Goal: Task Accomplishment & Management: Complete application form

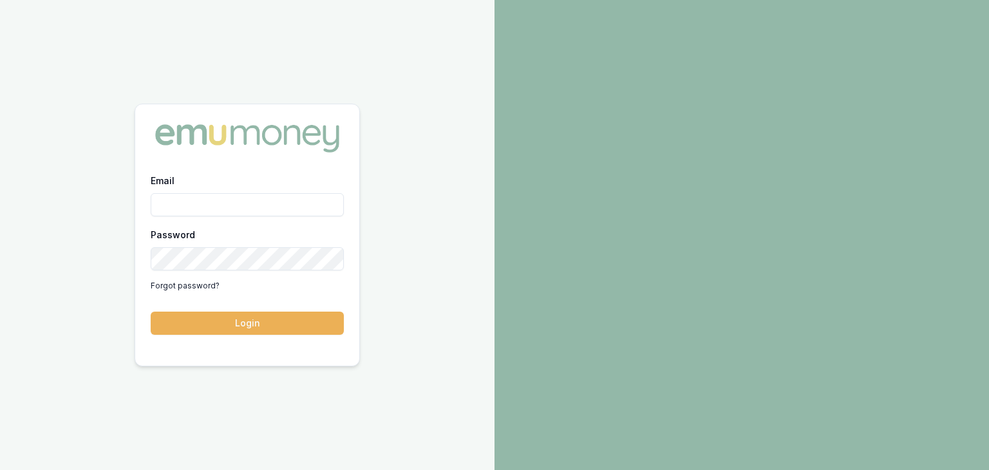
click at [203, 179] on div "Email" at bounding box center [247, 195] width 193 height 44
click at [202, 187] on div "Email" at bounding box center [247, 195] width 193 height 44
click at [179, 187] on div "Email" at bounding box center [247, 195] width 193 height 44
click at [176, 205] on input "Email" at bounding box center [247, 204] width 193 height 23
type input "baron.ketterman@emumoney.com.au"
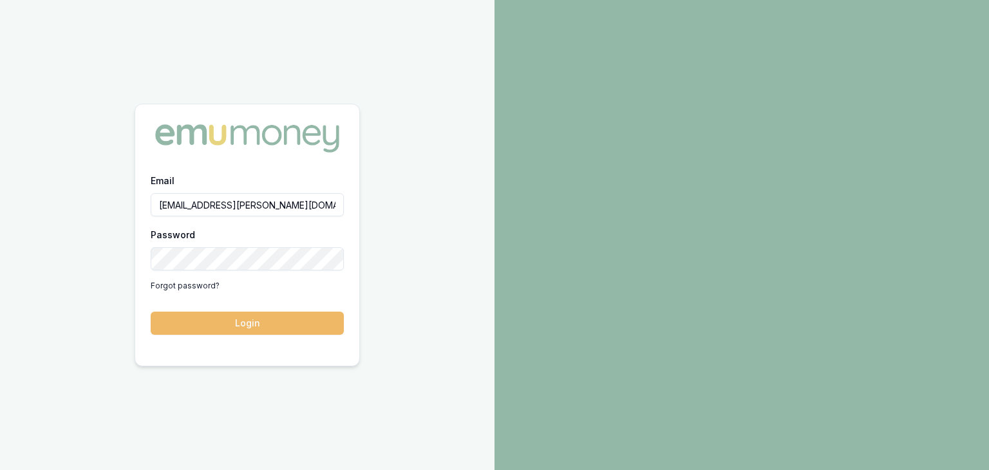
click at [231, 321] on button "Login" at bounding box center [247, 323] width 193 height 23
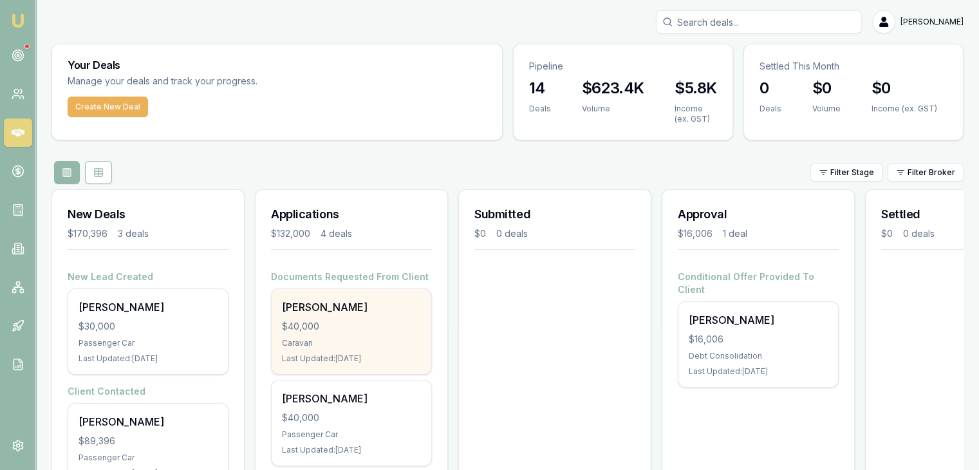
click at [337, 336] on div "Joel Cheetham $40,000 Caravan Last Updated: 3 days ago" at bounding box center [352, 331] width 160 height 85
click at [322, 342] on div "Caravan" at bounding box center [351, 343] width 139 height 10
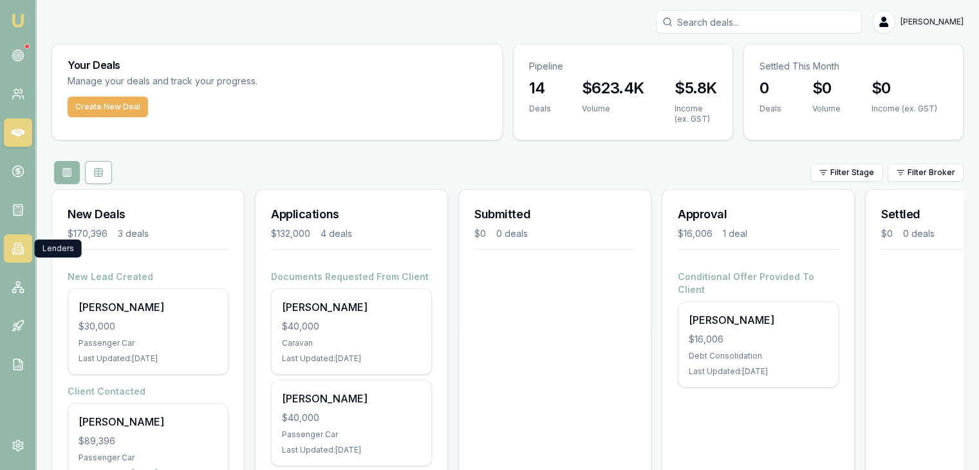
click at [21, 250] on icon at bounding box center [18, 248] width 13 height 13
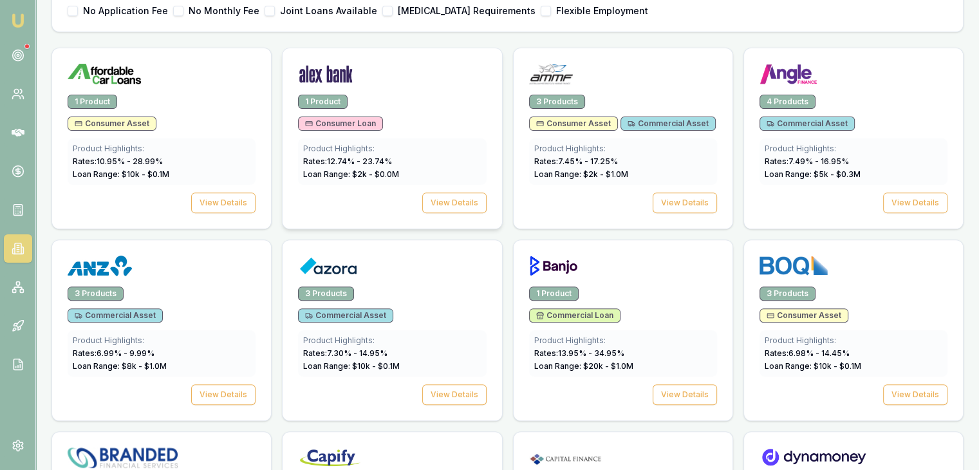
scroll to position [258, 0]
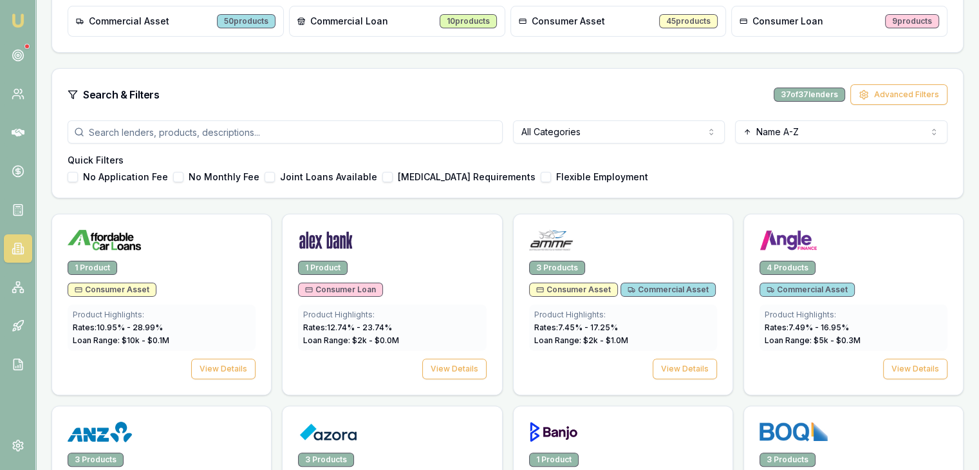
click at [106, 131] on input "search" at bounding box center [285, 131] width 435 height 23
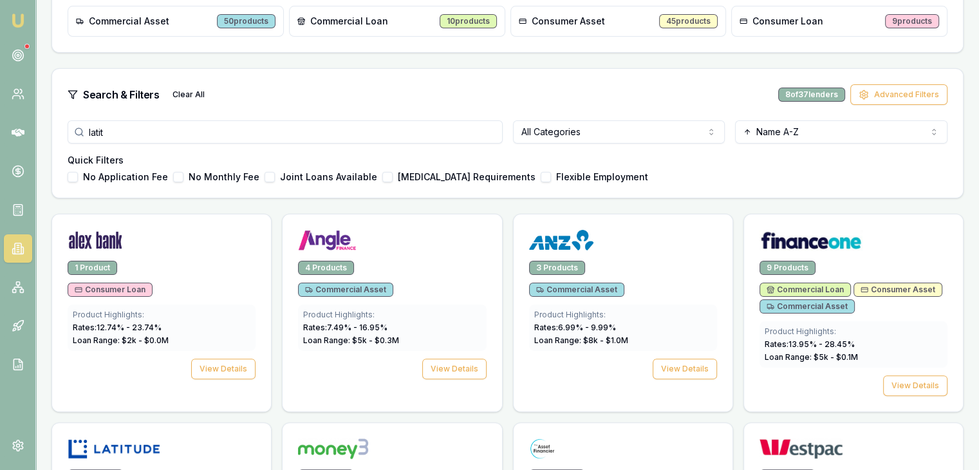
scroll to position [191, 0]
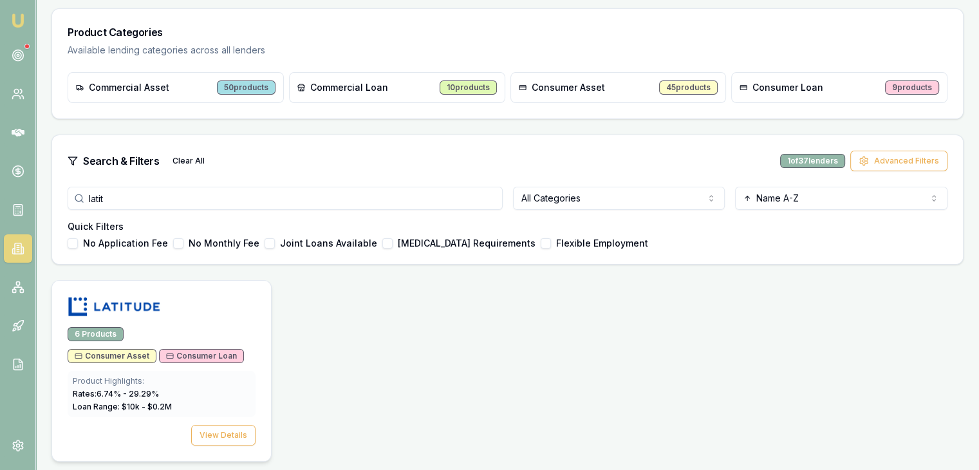
type input "latit"
click at [146, 325] on div at bounding box center [161, 304] width 219 height 46
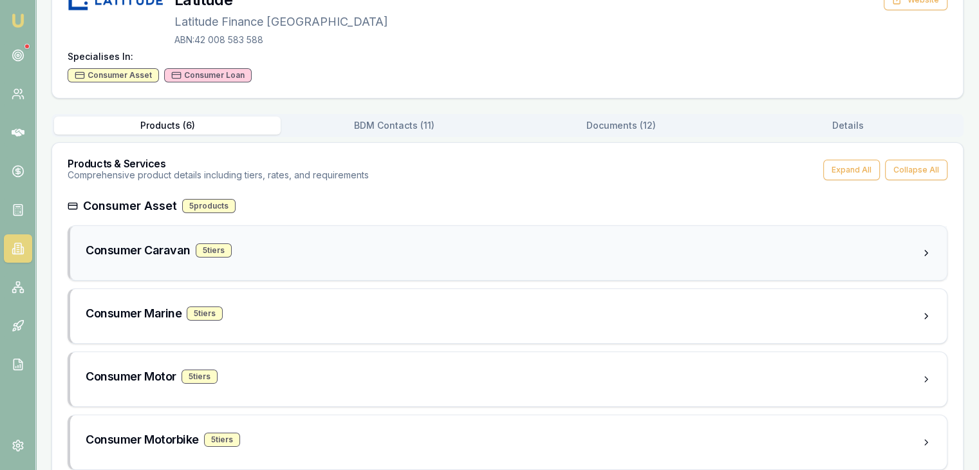
scroll to position [129, 0]
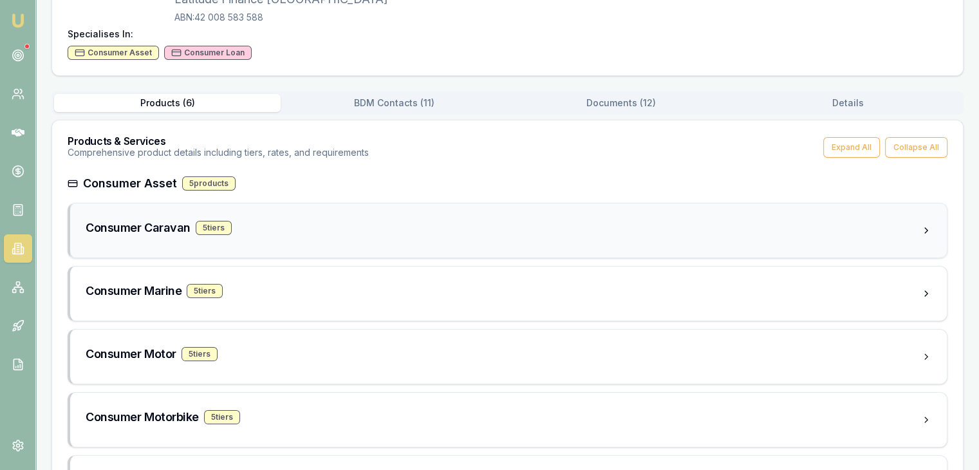
click at [214, 225] on div "5 tier s" at bounding box center [214, 228] width 36 height 14
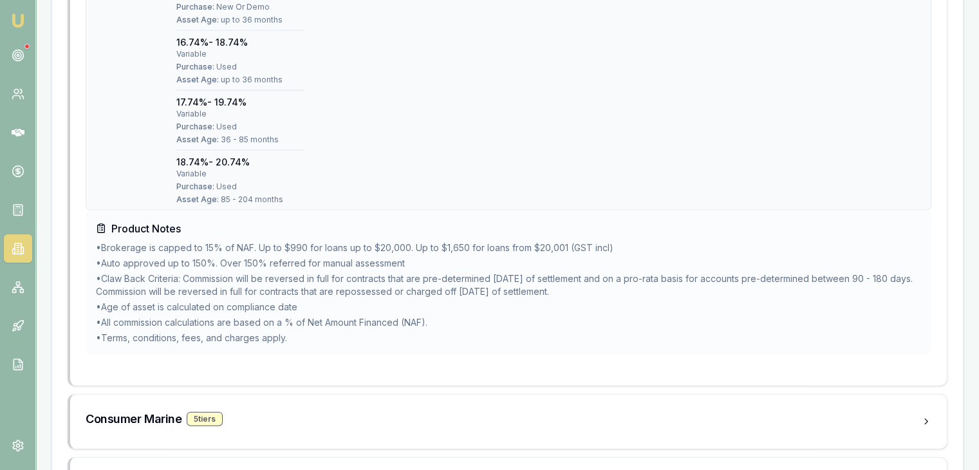
scroll to position [2705, 0]
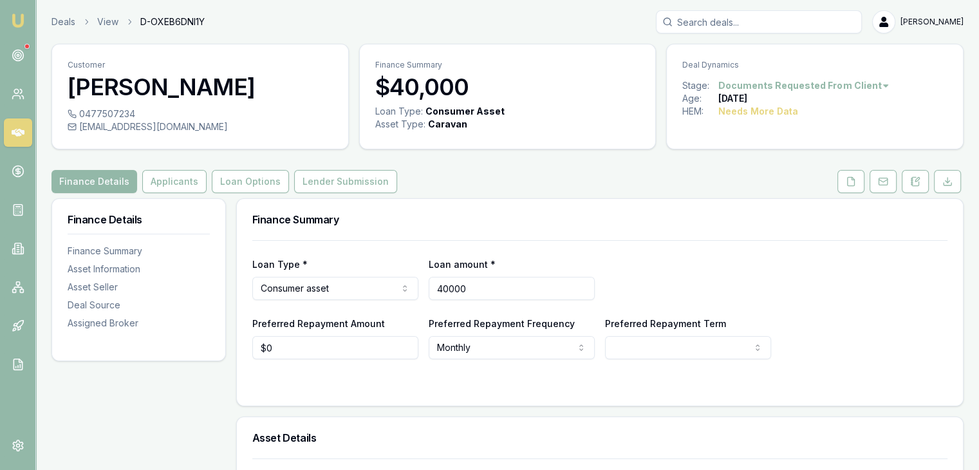
click at [478, 287] on input "40000" at bounding box center [512, 288] width 166 height 23
type input "$44,000"
type input "0"
type input "$220"
click at [475, 350] on html "Emu Broker Deals View D-OXEB6DNI1Y [PERSON_NAME] Toggle Menu Customer [PERSON_N…" at bounding box center [489, 235] width 979 height 470
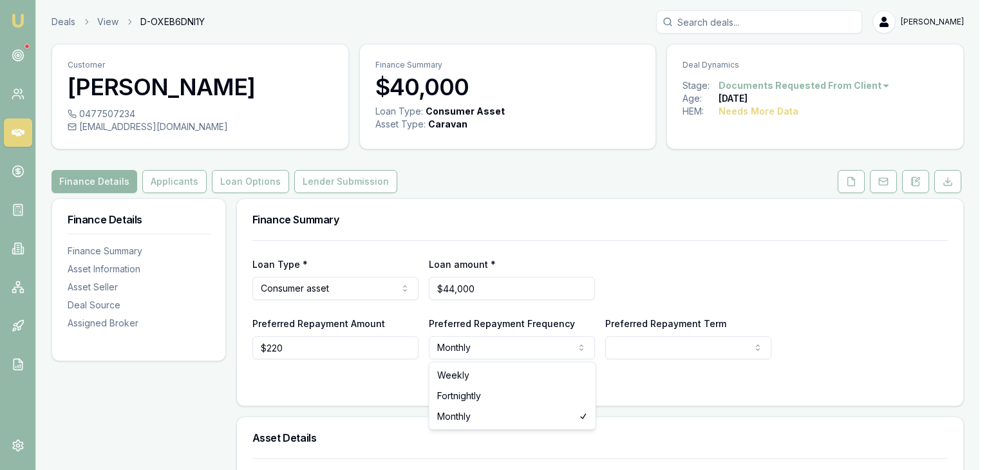
select select "WEEKLY"
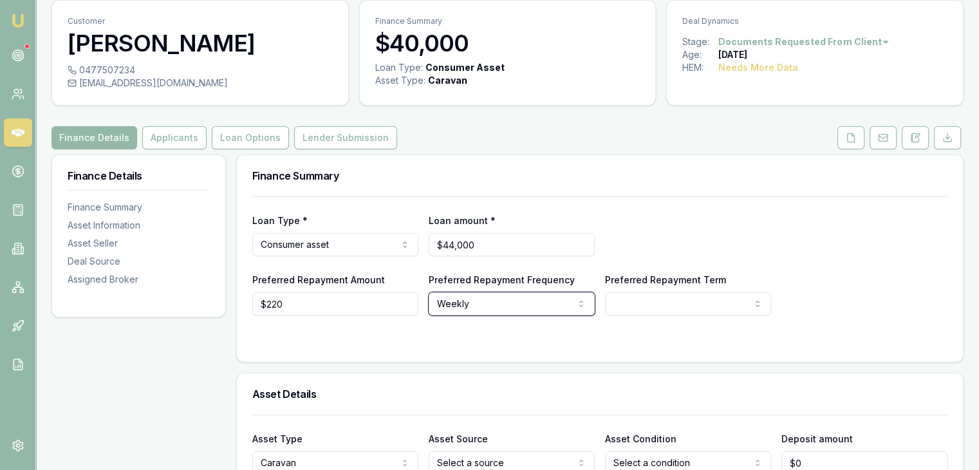
scroll to position [64, 0]
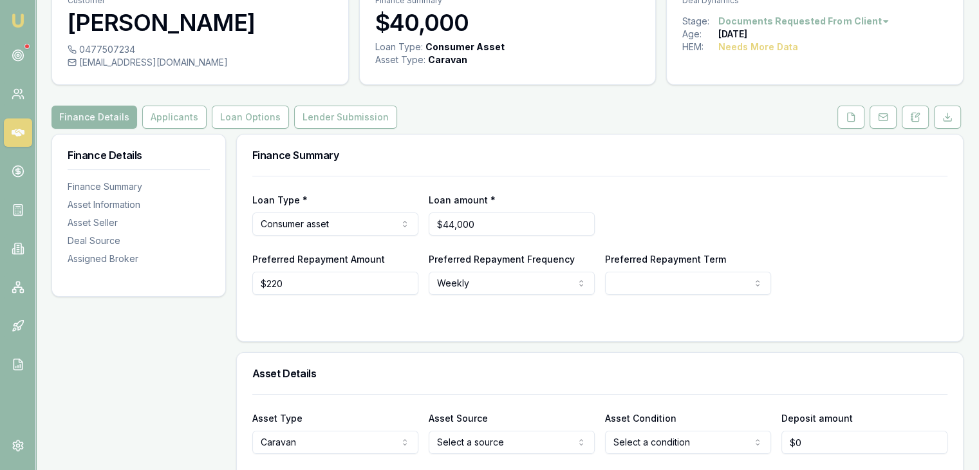
click at [642, 282] on html "Emu Broker Deals View D-OXEB6DNI1Y [PERSON_NAME] Toggle Menu Customer [PERSON_N…" at bounding box center [489, 171] width 979 height 470
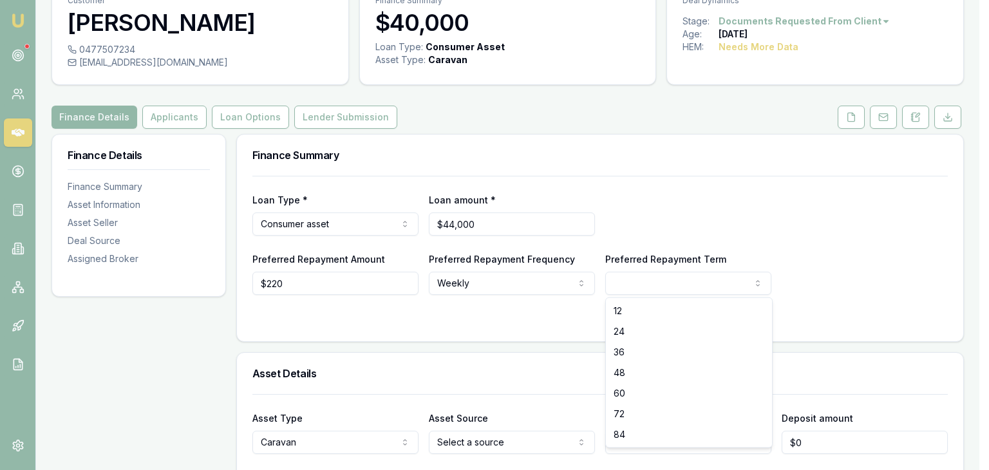
select select "60"
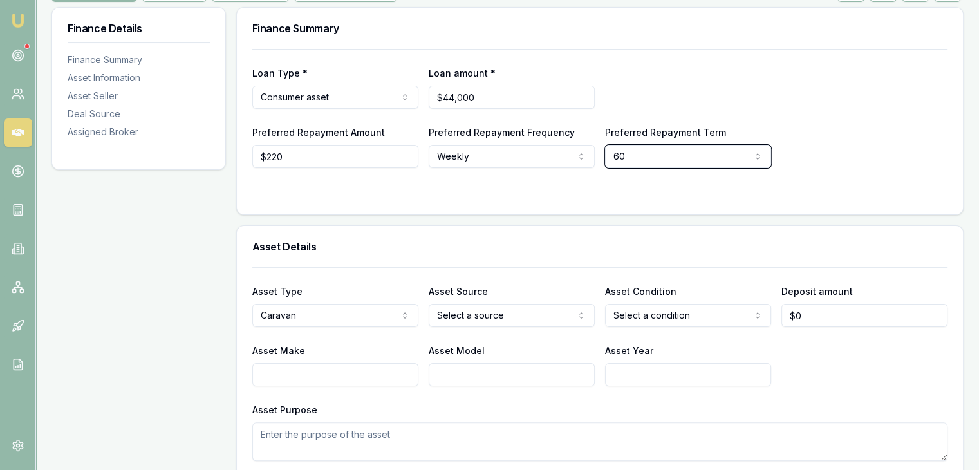
scroll to position [193, 0]
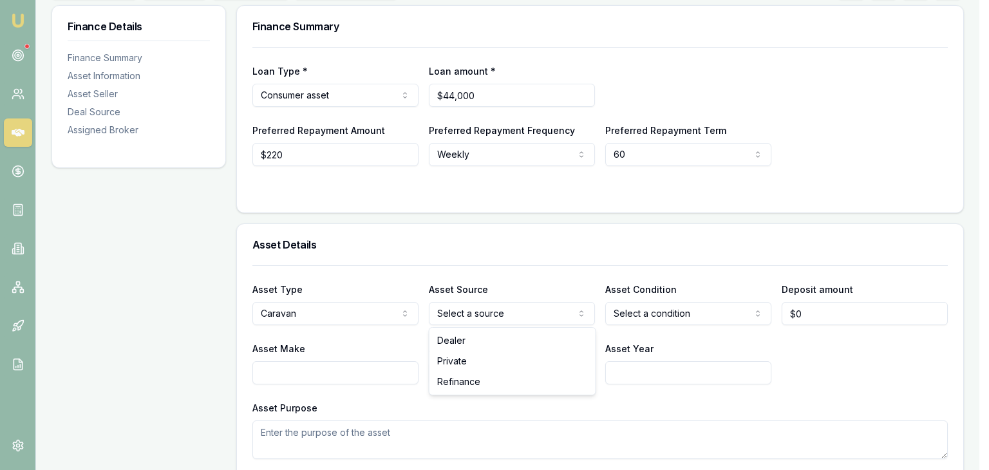
click at [451, 277] on html "Emu Broker Deals View D-OXEB6DNI1Y [PERSON_NAME] Toggle Menu Customer [PERSON_N…" at bounding box center [494, 42] width 989 height 470
select select "PRIVATE"
click at [657, 277] on html "Emu Broker Deals View D-OXEB6DNI1Y [PERSON_NAME] Toggle Menu Customer [PERSON_N…" at bounding box center [494, 42] width 989 height 470
select select "USED"
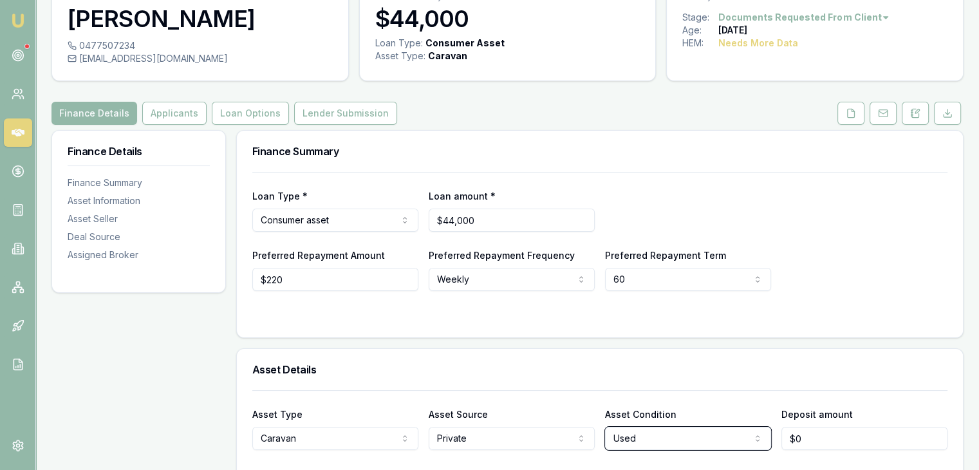
scroll to position [0, 0]
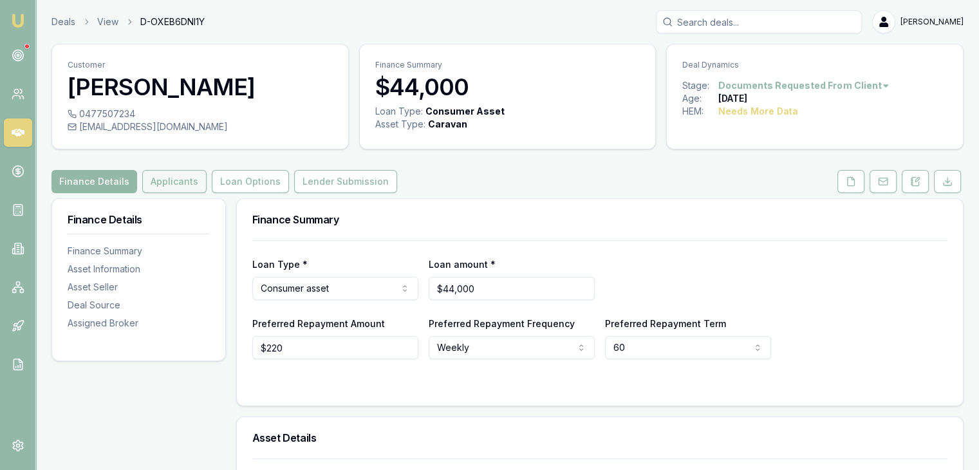
click at [183, 178] on button "Applicants" at bounding box center [174, 181] width 64 height 23
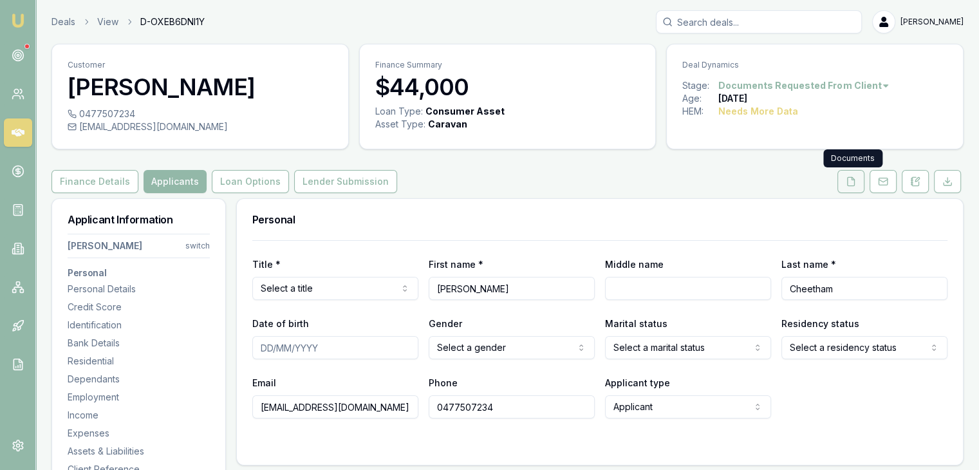
click at [853, 181] on icon at bounding box center [851, 181] width 10 height 10
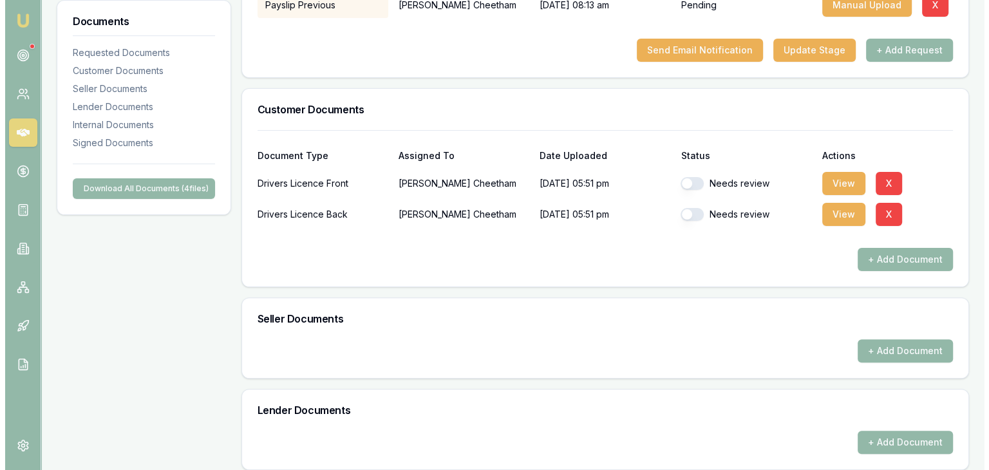
scroll to position [322, 0]
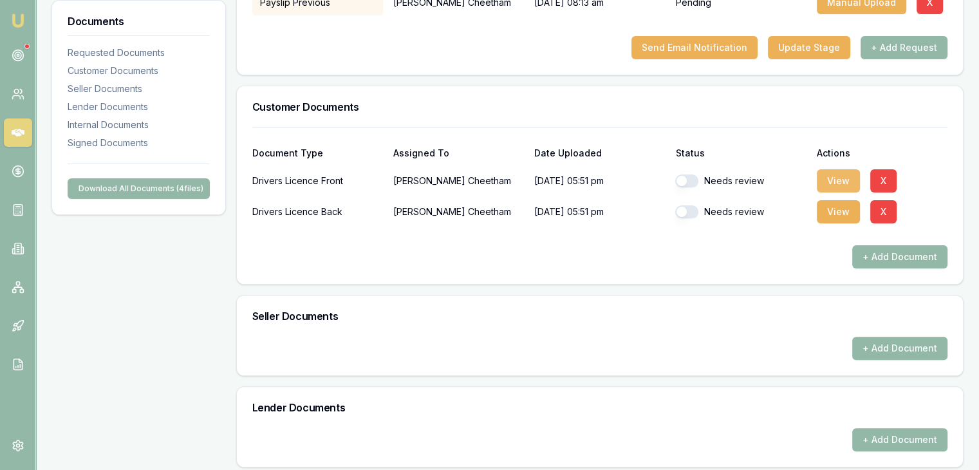
click at [841, 175] on button "View" at bounding box center [838, 180] width 43 height 23
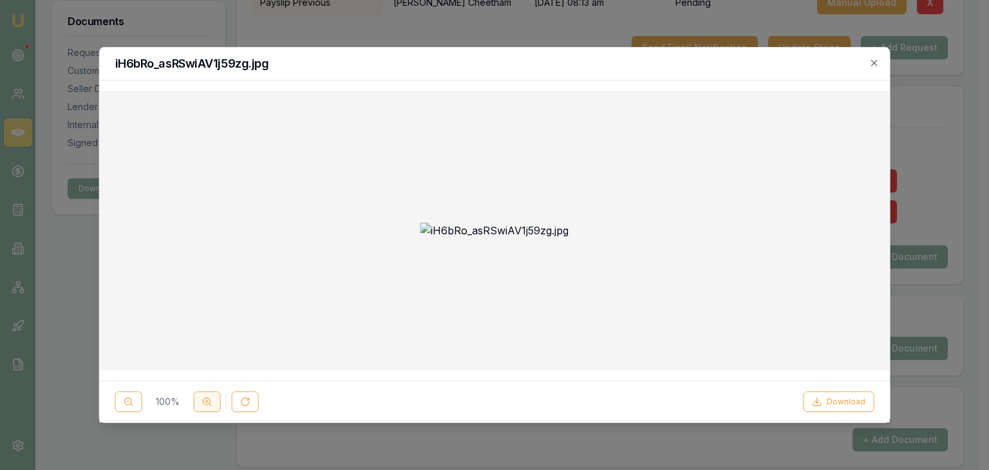
click at [206, 404] on circle at bounding box center [206, 401] width 7 height 7
click at [206, 403] on icon at bounding box center [207, 402] width 10 height 10
click at [874, 62] on icon "button" at bounding box center [874, 63] width 6 height 6
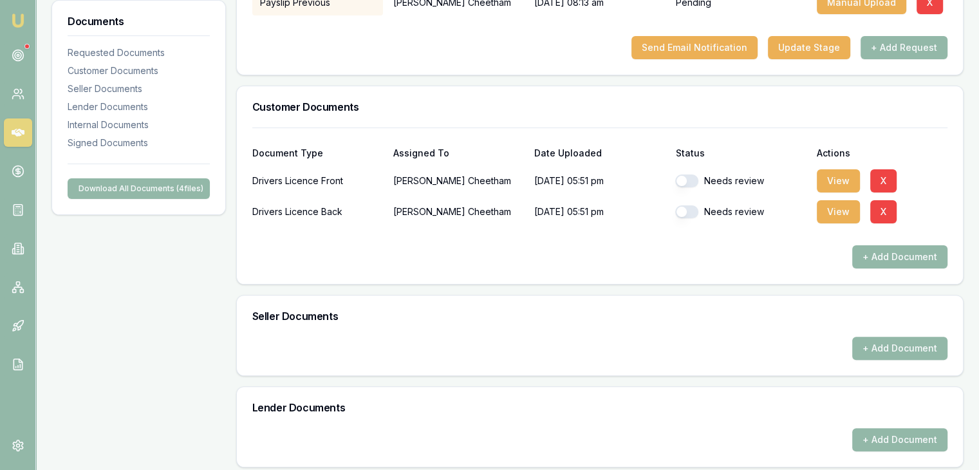
click at [693, 184] on button "button" at bounding box center [686, 181] width 23 height 13
click at [831, 209] on button "View" at bounding box center [838, 211] width 43 height 23
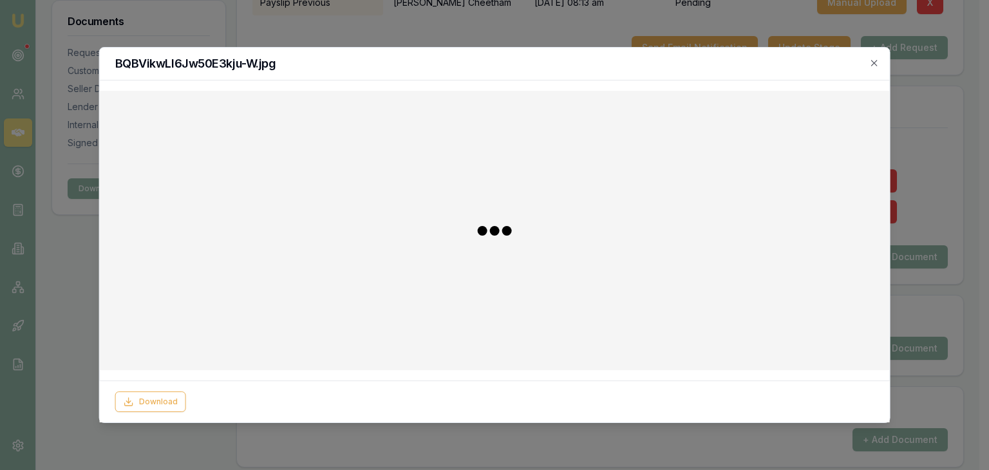
checkbox input "false"
checkbox input "true"
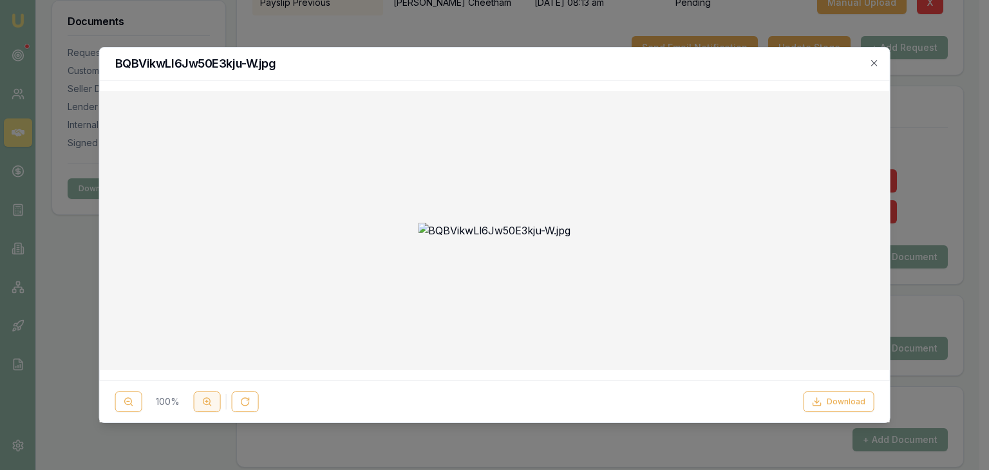
click at [209, 398] on circle at bounding box center [206, 401] width 7 height 7
click at [207, 401] on line at bounding box center [206, 401] width 3 height 0
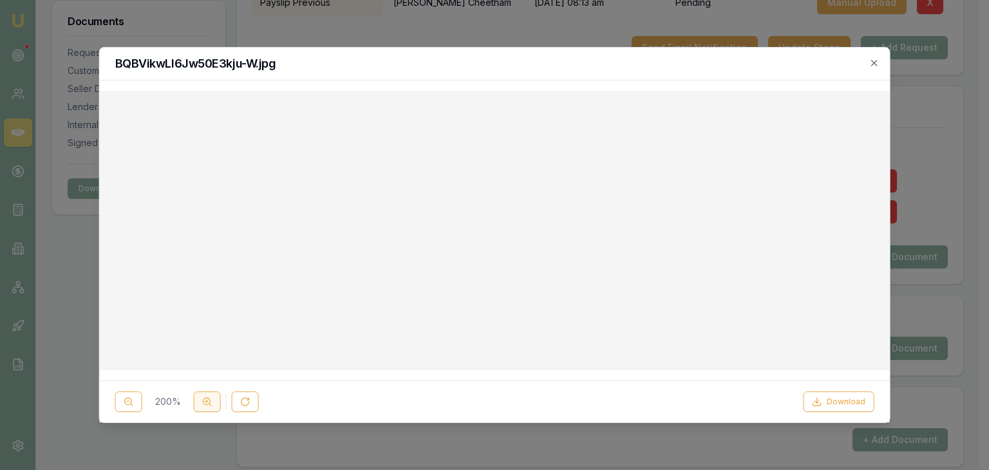
click at [207, 401] on line at bounding box center [206, 401] width 3 height 0
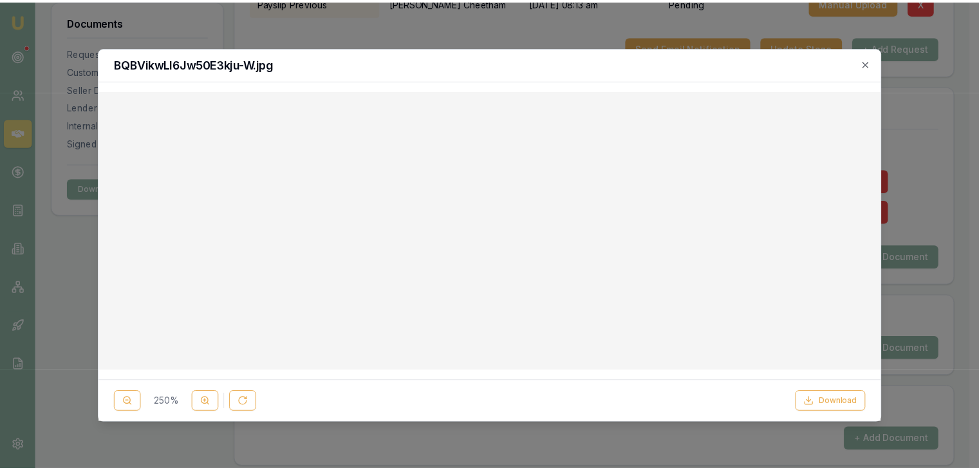
scroll to position [315, 0]
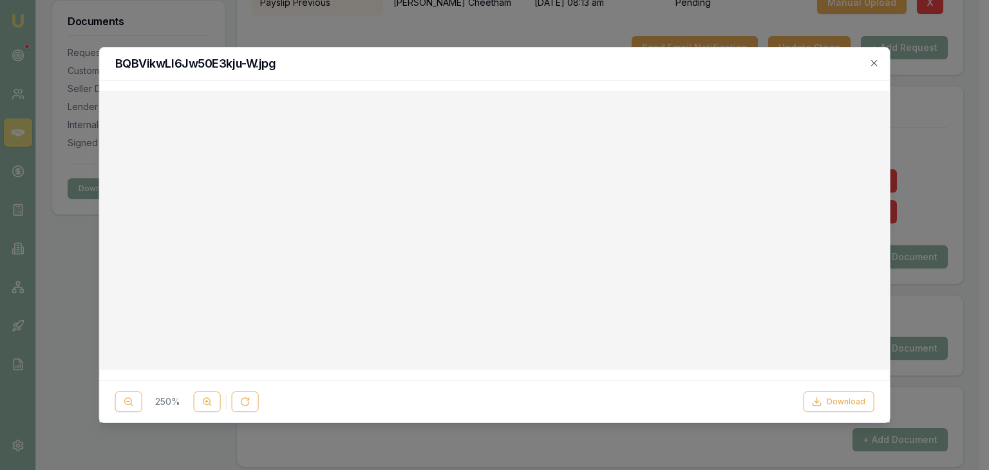
click at [876, 55] on div "BQBVikwLl6Jw50E3kju-W.jpg" at bounding box center [495, 64] width 790 height 33
click at [872, 65] on icon "button" at bounding box center [874, 63] width 6 height 6
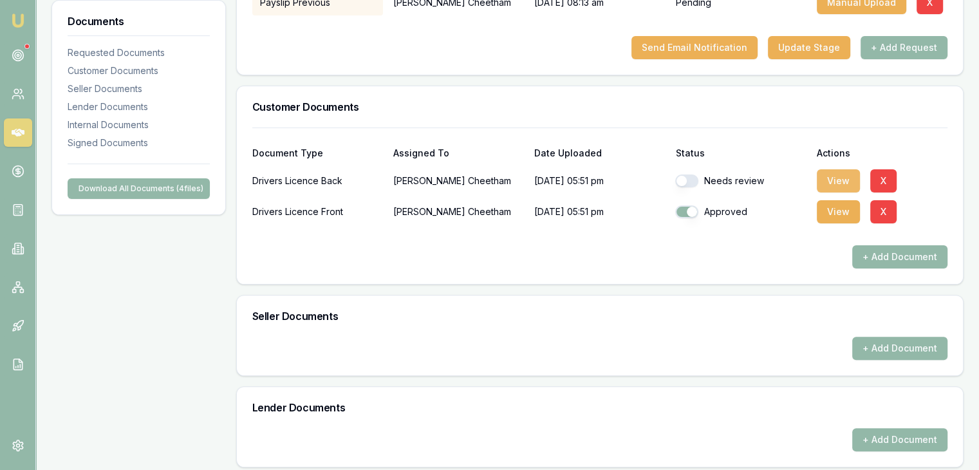
click at [832, 181] on button "View" at bounding box center [838, 180] width 43 height 23
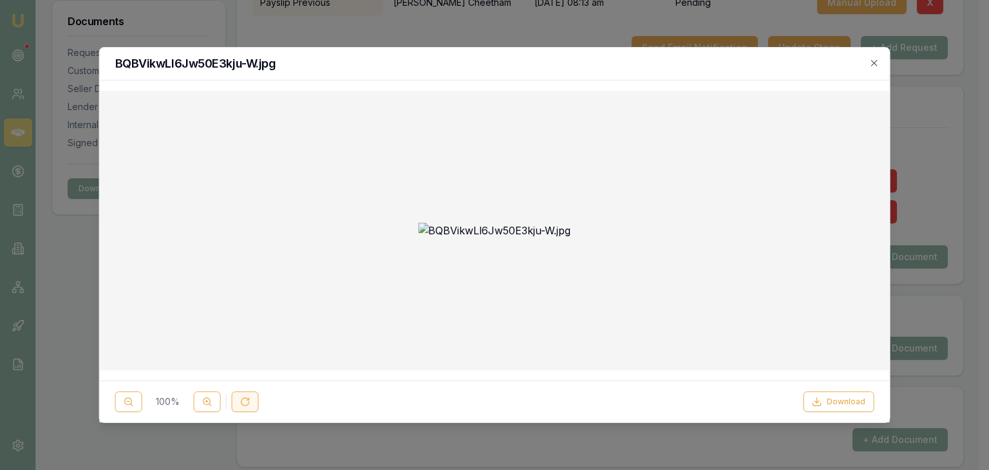
click at [241, 404] on icon at bounding box center [245, 402] width 8 height 8
click at [245, 395] on button at bounding box center [245, 402] width 27 height 21
click at [206, 402] on icon at bounding box center [207, 402] width 10 height 10
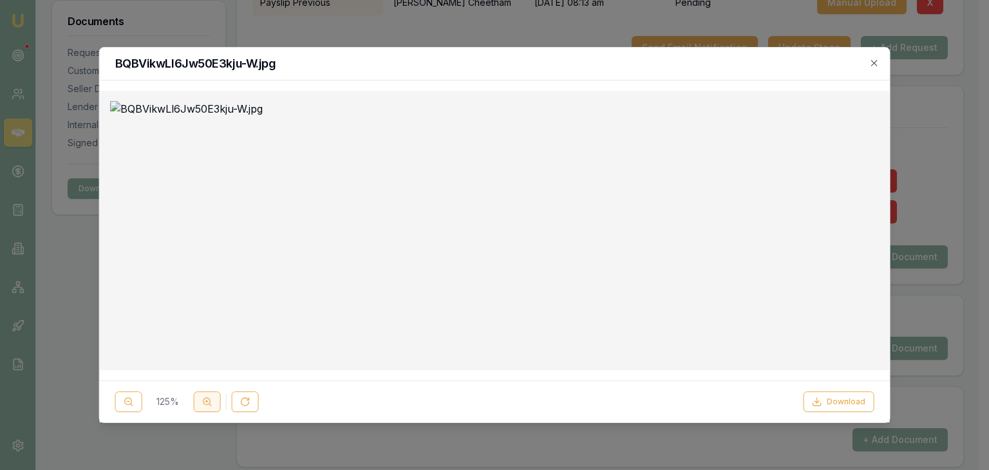
click at [206, 402] on icon at bounding box center [207, 402] width 10 height 10
click at [868, 62] on h2 "BQBVikwLl6Jw50E3kju-W.jpg" at bounding box center [494, 64] width 759 height 12
click at [873, 59] on icon "button" at bounding box center [874, 63] width 10 height 10
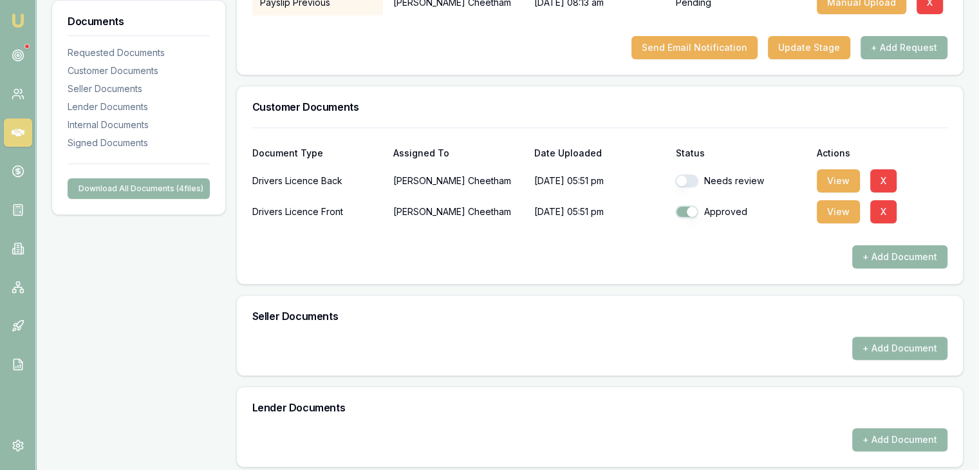
click at [682, 181] on button "button" at bounding box center [686, 181] width 23 height 13
checkbox input "true"
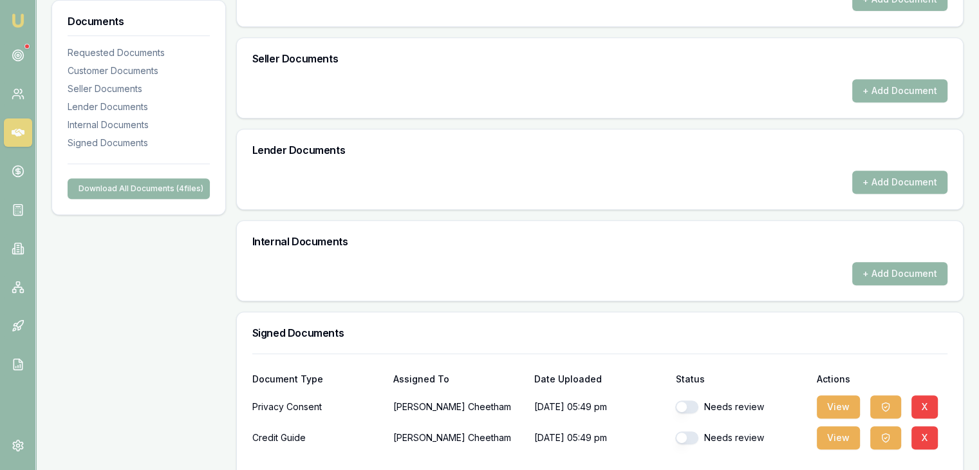
scroll to position [628, 0]
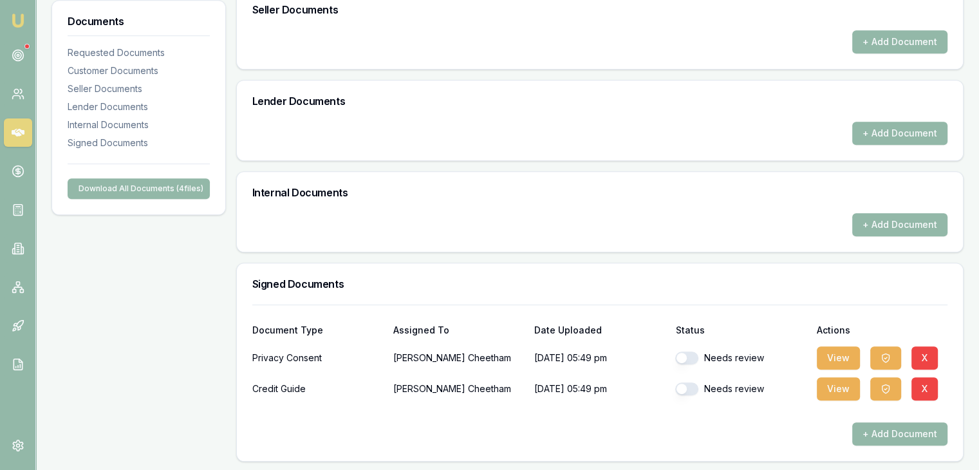
click at [697, 355] on button "button" at bounding box center [686, 358] width 23 height 13
checkbox input "true"
click at [694, 389] on button "button" at bounding box center [686, 388] width 23 height 13
checkbox input "true"
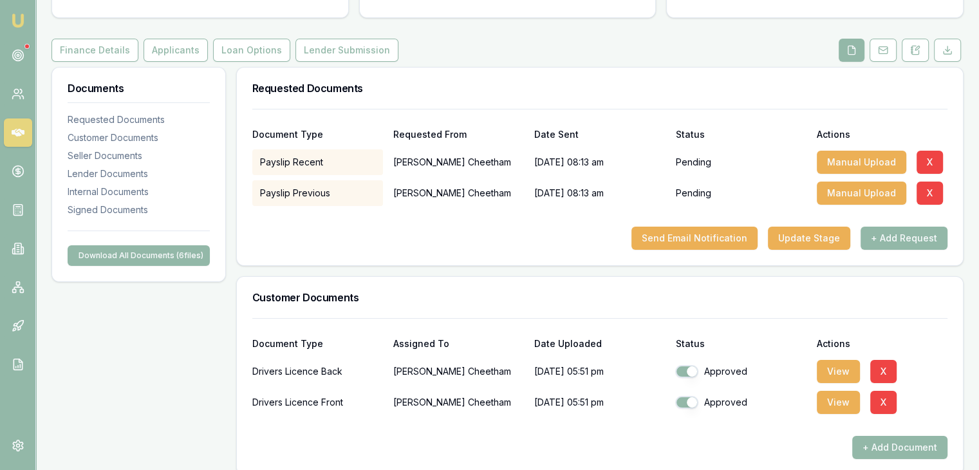
scroll to position [0, 0]
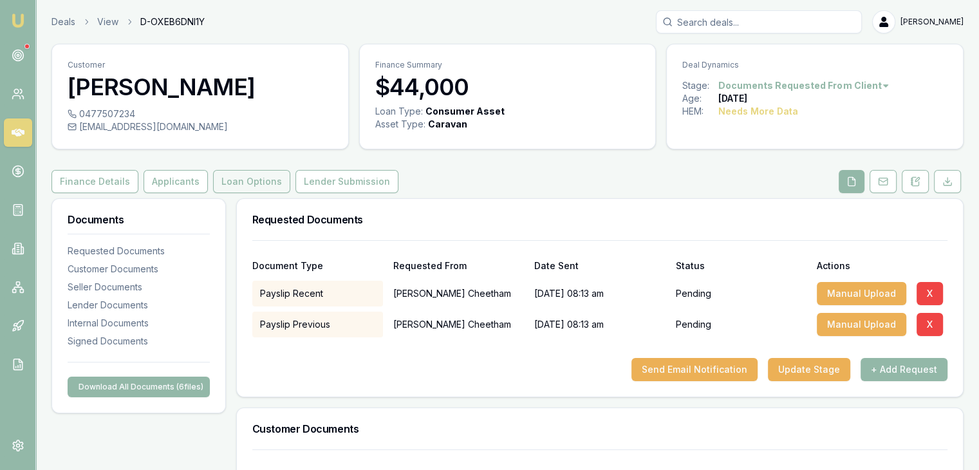
click at [232, 181] on button "Loan Options" at bounding box center [251, 181] width 77 height 23
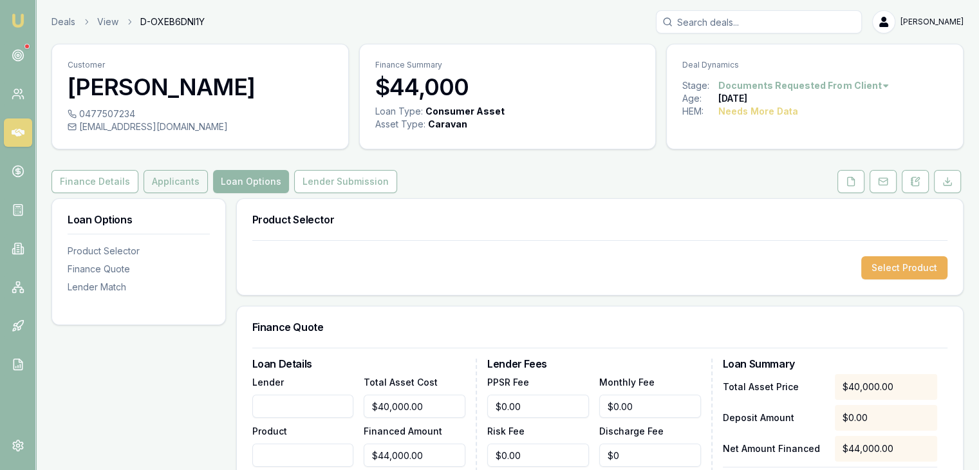
click at [173, 179] on button "Applicants" at bounding box center [176, 181] width 64 height 23
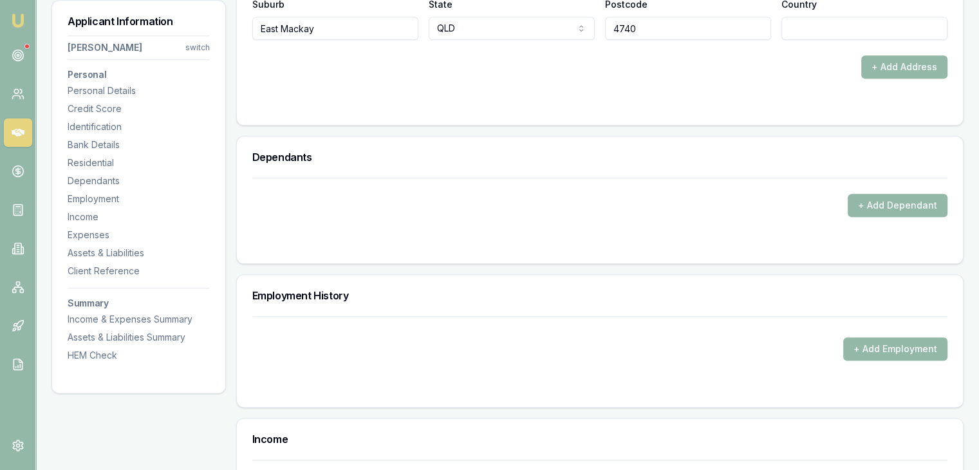
scroll to position [1545, 0]
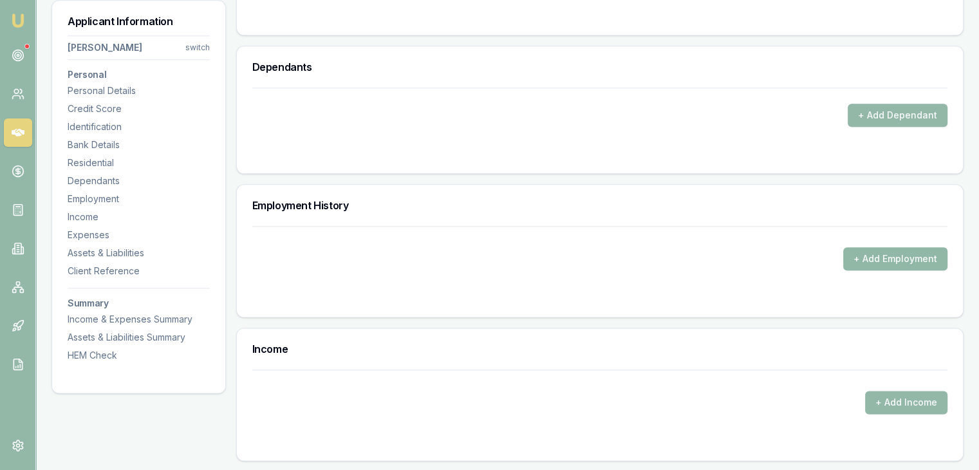
click at [871, 257] on button "+ Add Employment" at bounding box center [896, 258] width 104 height 23
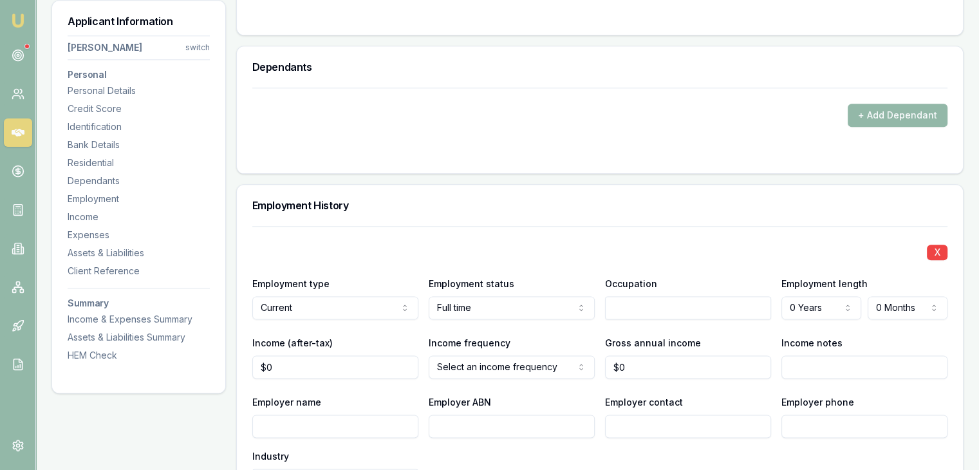
click at [641, 309] on input "text" at bounding box center [688, 307] width 166 height 23
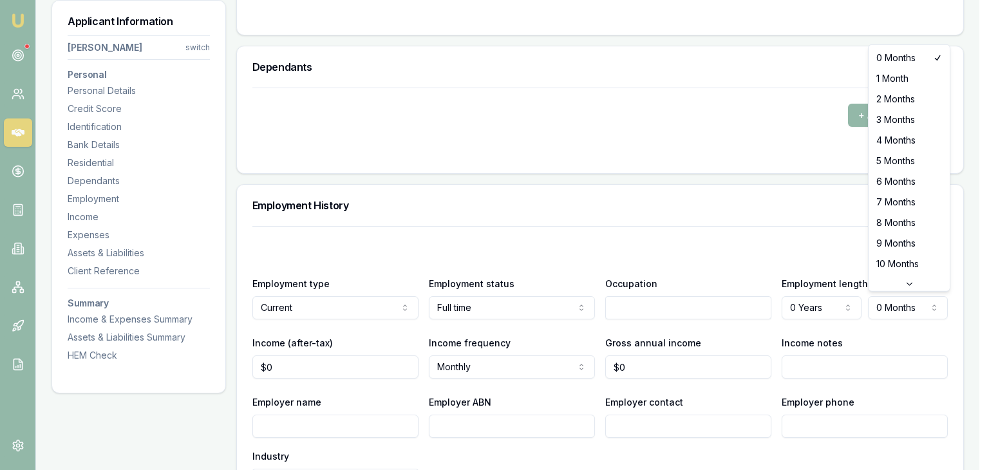
select select "6"
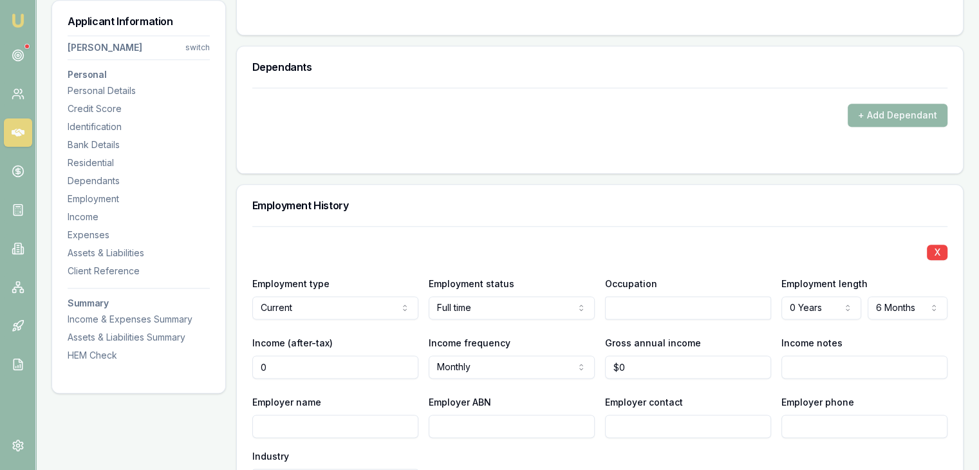
click at [296, 367] on input "0" at bounding box center [335, 366] width 166 height 23
type input "$70,000"
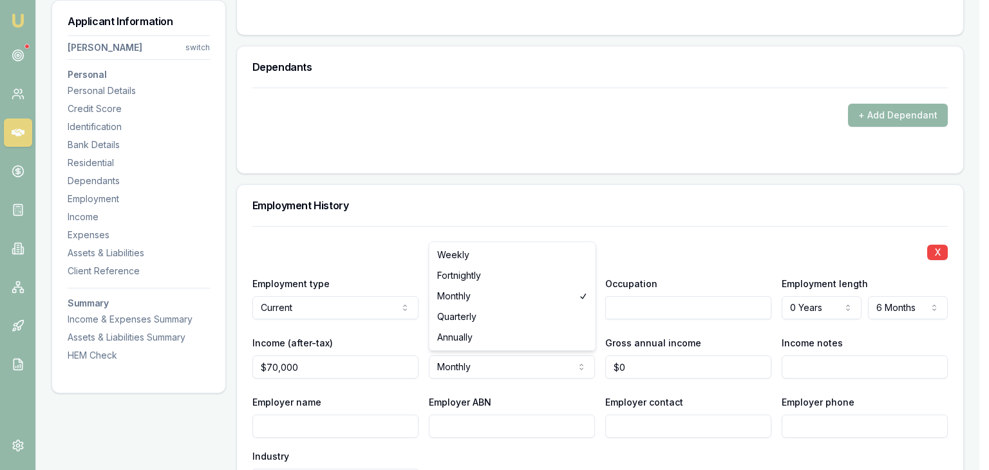
select select "ANNUALLY"
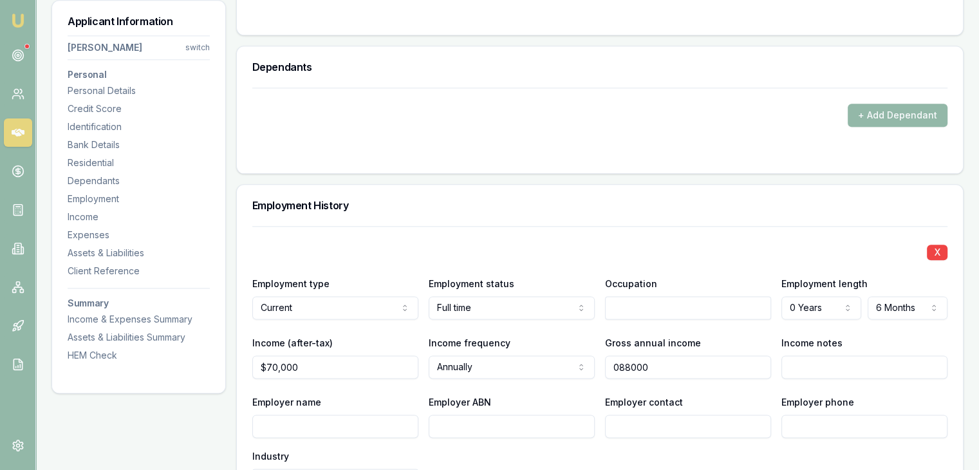
type input "$88,000"
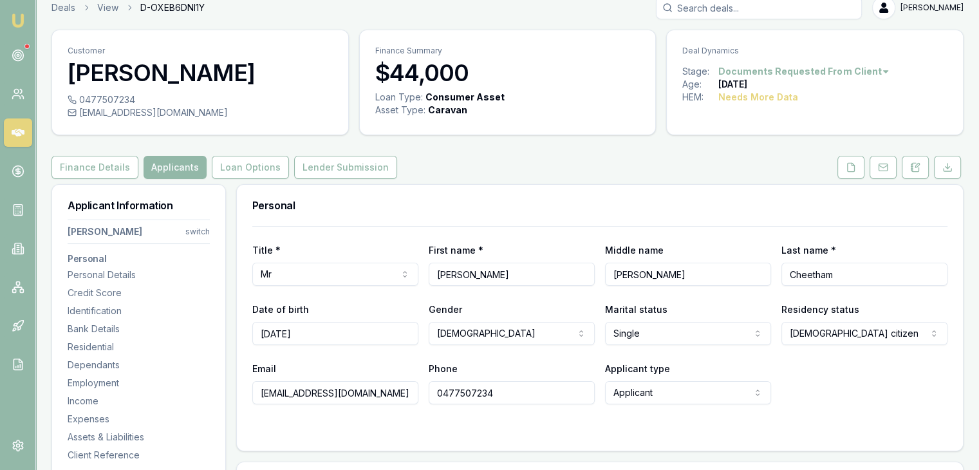
scroll to position [0, 0]
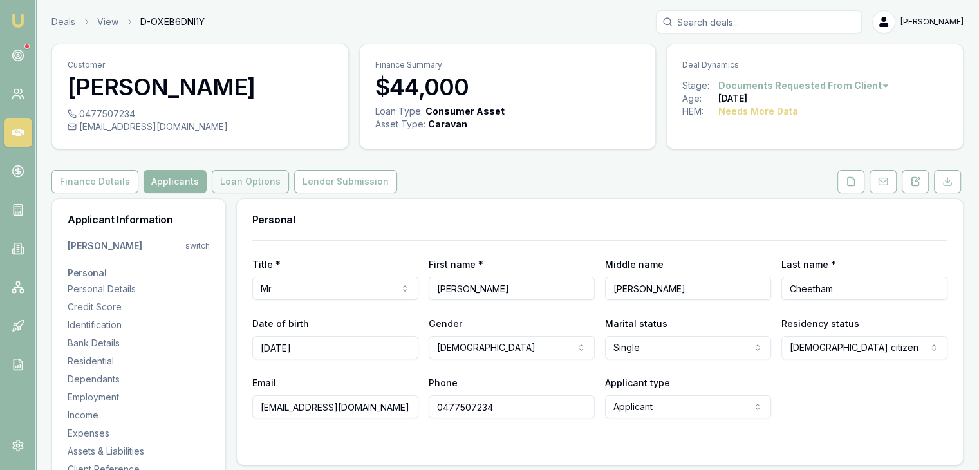
click at [231, 182] on button "Loan Options" at bounding box center [250, 181] width 77 height 23
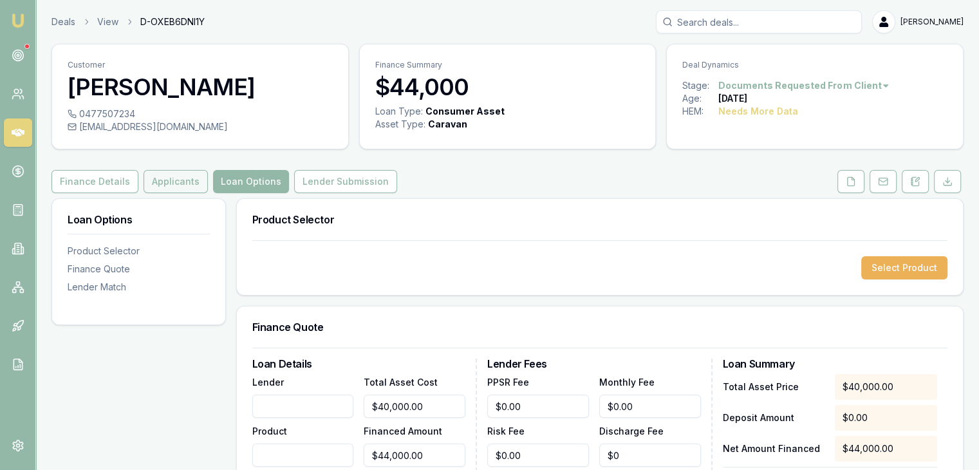
click at [162, 180] on button "Applicants" at bounding box center [176, 181] width 64 height 23
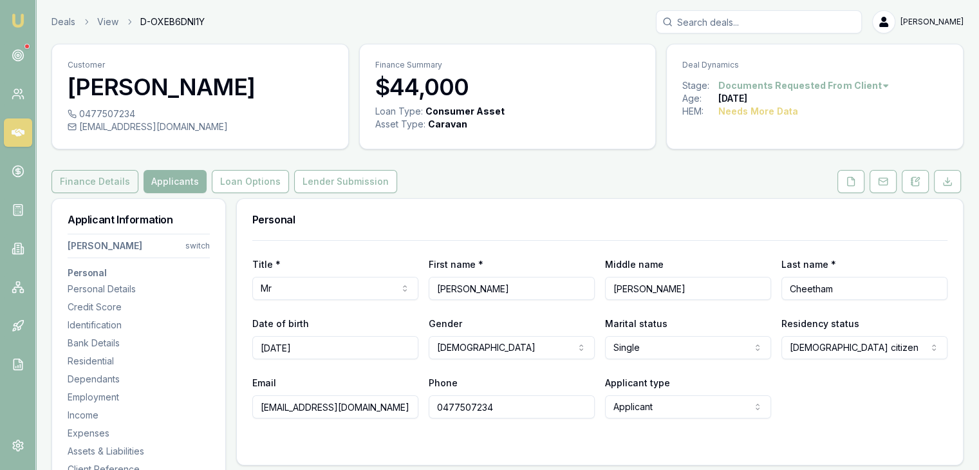
click at [87, 181] on button "Finance Details" at bounding box center [95, 181] width 87 height 23
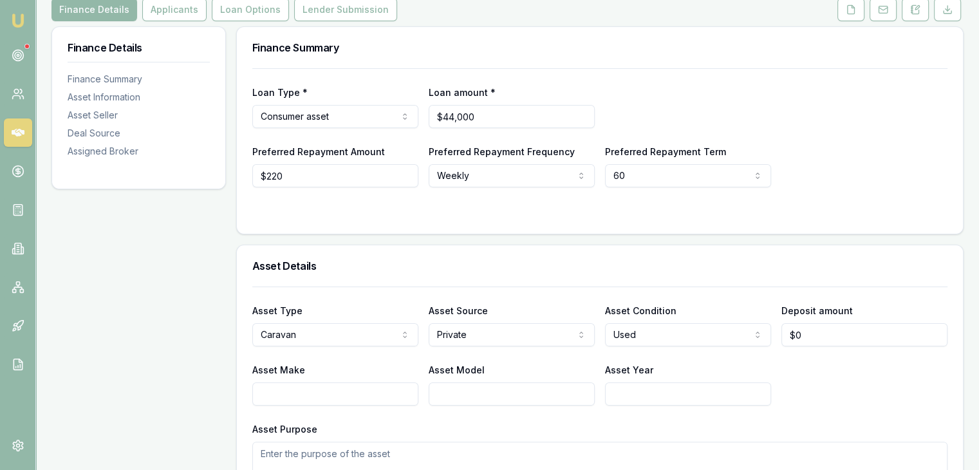
scroll to position [258, 0]
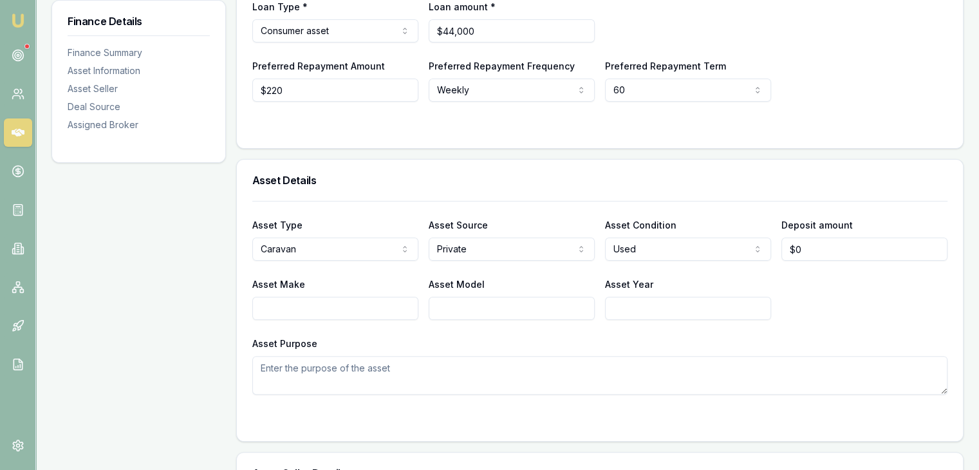
click at [305, 305] on input "Asset Make" at bounding box center [335, 308] width 166 height 23
click at [626, 310] on input "Asset Year" at bounding box center [688, 308] width 166 height 23
type input "2019"
click at [435, 352] on div "Asset Purpose" at bounding box center [599, 364] width 695 height 59
click at [304, 305] on input "Asset Make" at bounding box center [335, 308] width 166 height 23
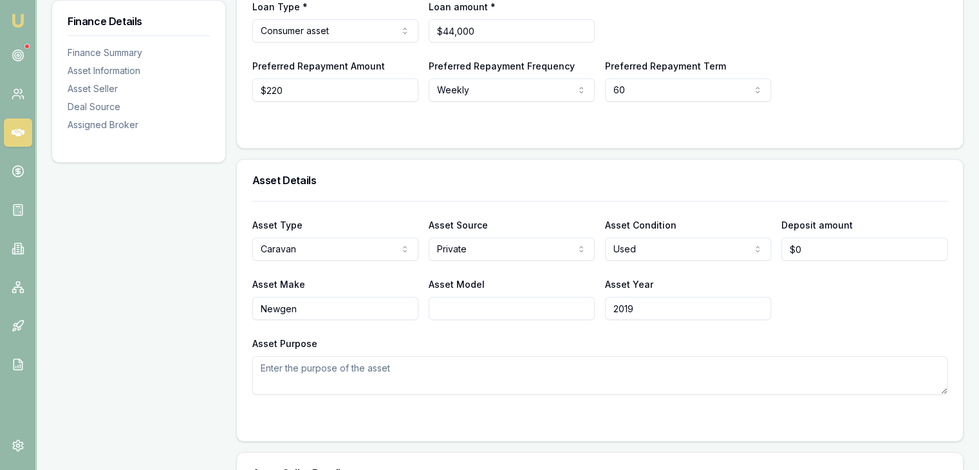
type input "Newgen"
type input "NG17"
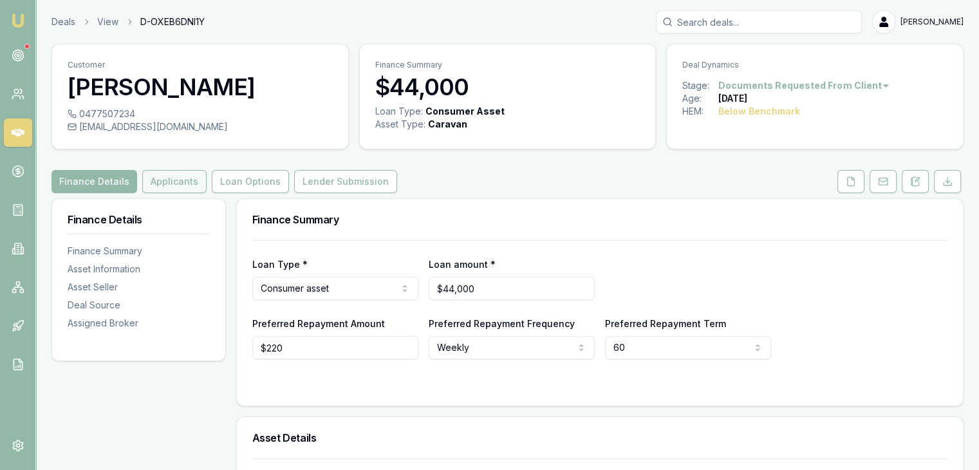
click at [167, 180] on button "Applicants" at bounding box center [174, 181] width 64 height 23
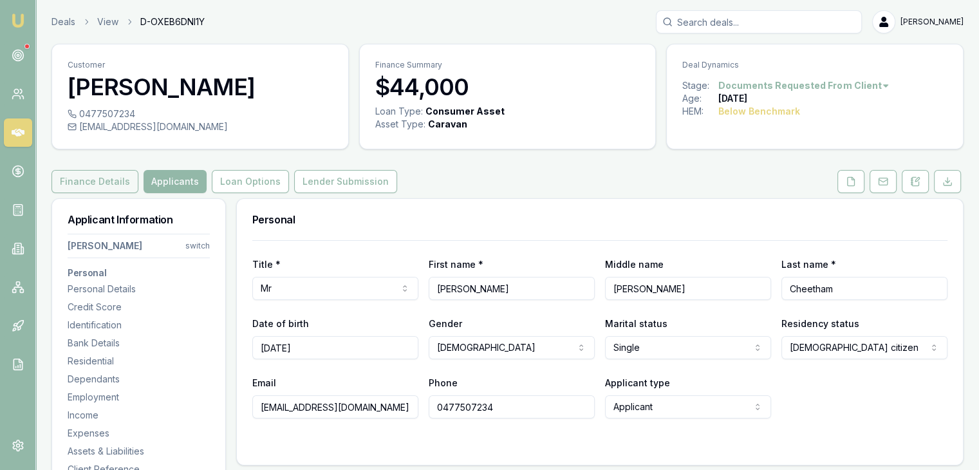
click at [95, 185] on button "Finance Details" at bounding box center [95, 181] width 87 height 23
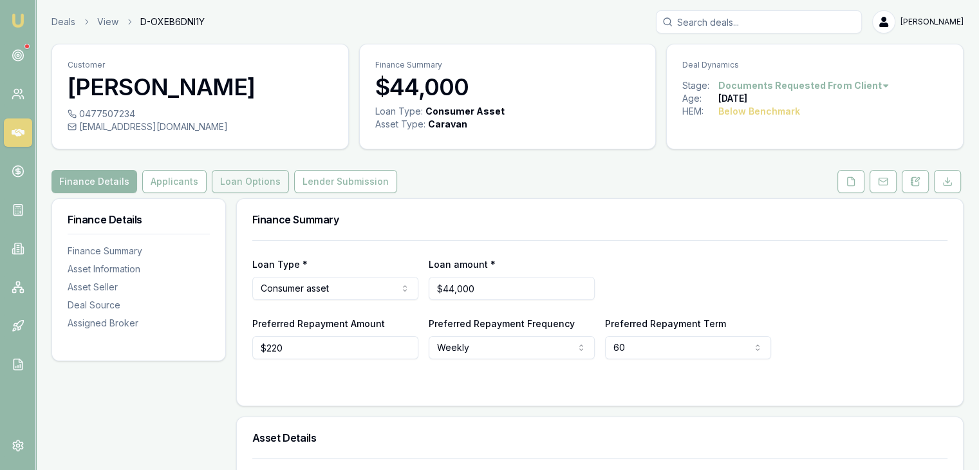
click at [258, 182] on button "Loan Options" at bounding box center [250, 181] width 77 height 23
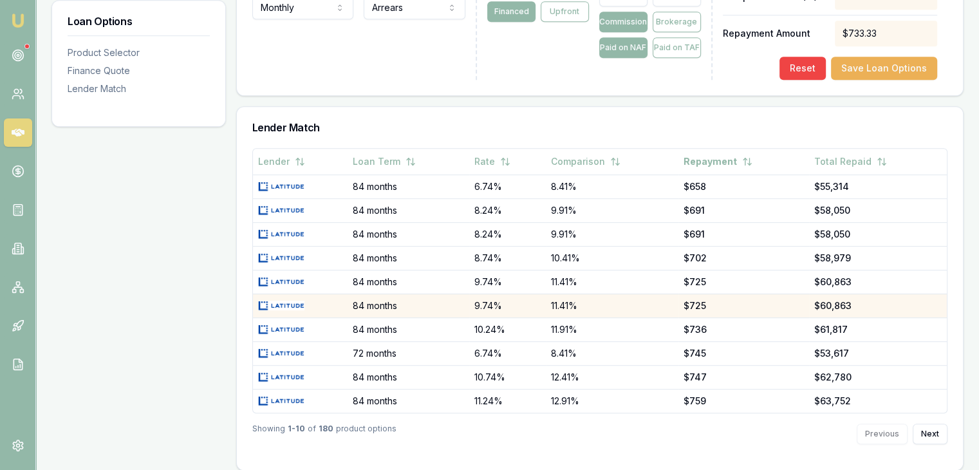
scroll to position [688, 0]
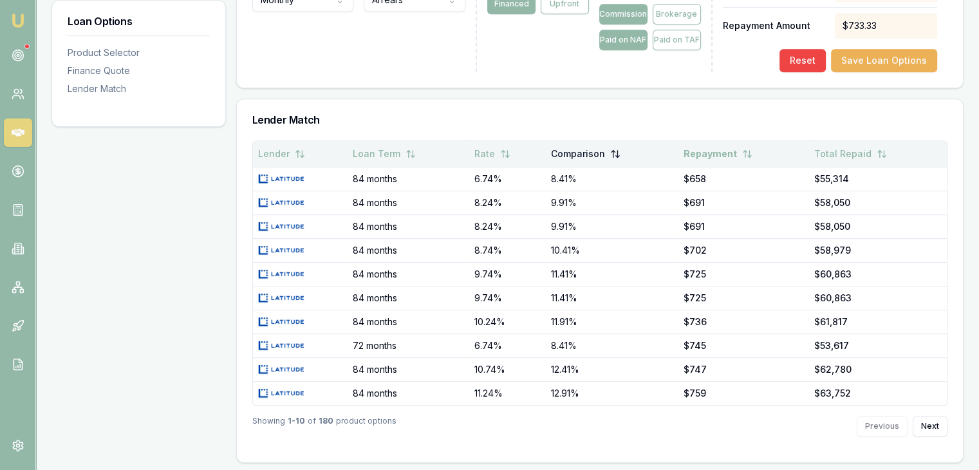
click at [618, 155] on icon at bounding box center [617, 156] width 3 height 2
click at [618, 151] on icon at bounding box center [618, 154] width 10 height 10
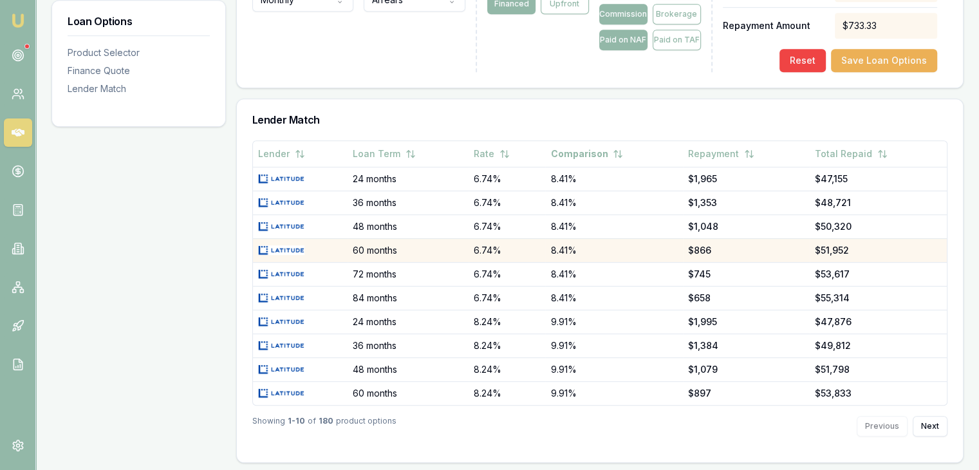
click at [567, 245] on td "8.41%" at bounding box center [613, 250] width 137 height 24
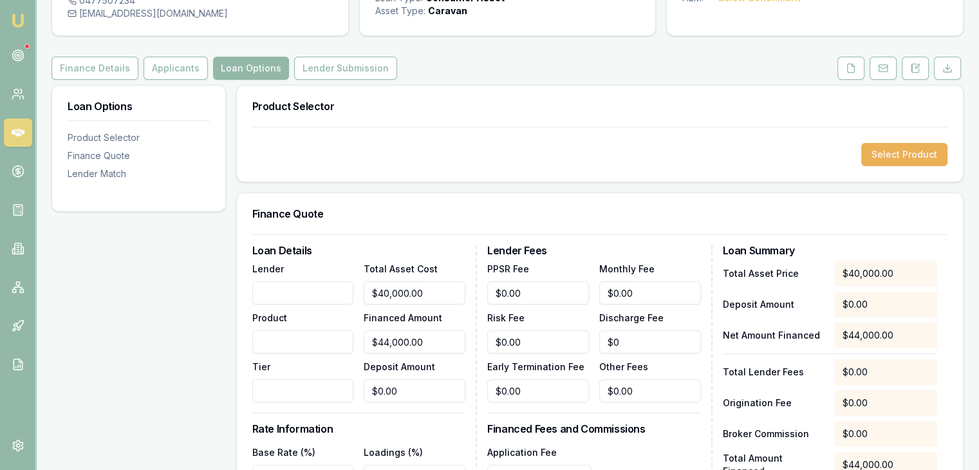
scroll to position [129, 0]
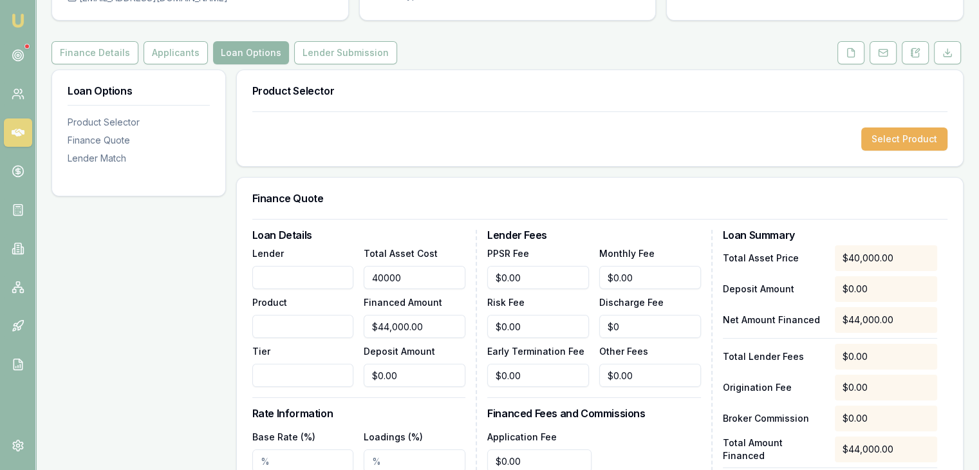
click at [433, 279] on input "40000" at bounding box center [415, 277] width 102 height 23
drag, startPoint x: 433, startPoint y: 272, endPoint x: 312, endPoint y: 272, distance: 120.4
click at [312, 272] on div "Lender Product Tier Total Asset Cost 40000 Financed Amount $44,000.00 Deposit A…" at bounding box center [358, 316] width 213 height 142
type input "4"
type input "$4.00"
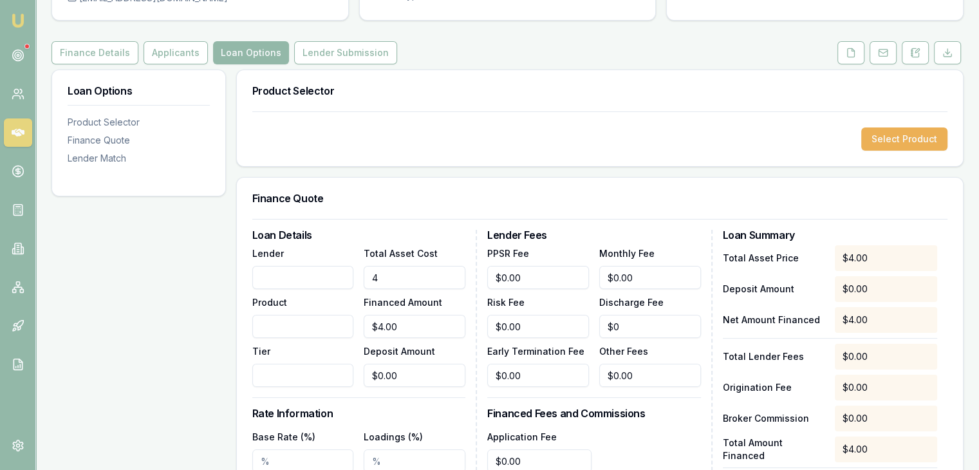
type input "44"
type input "$44.00"
type input "440"
type input "$440.00"
type input "4400"
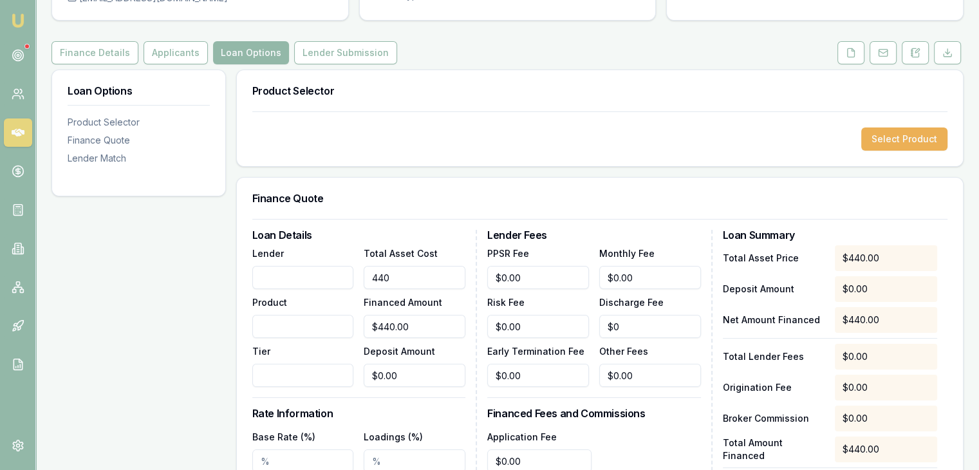
type input "$4,400.00"
type input "44000"
type input "$44,000.00"
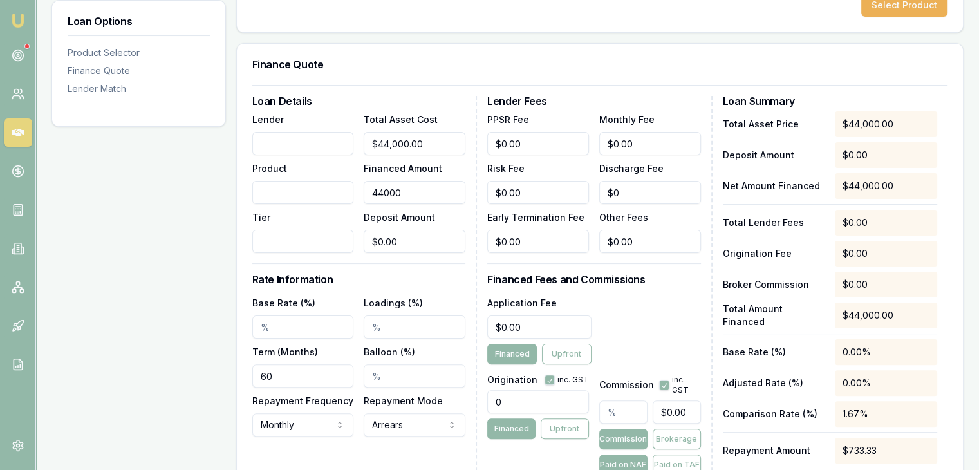
scroll to position [322, 0]
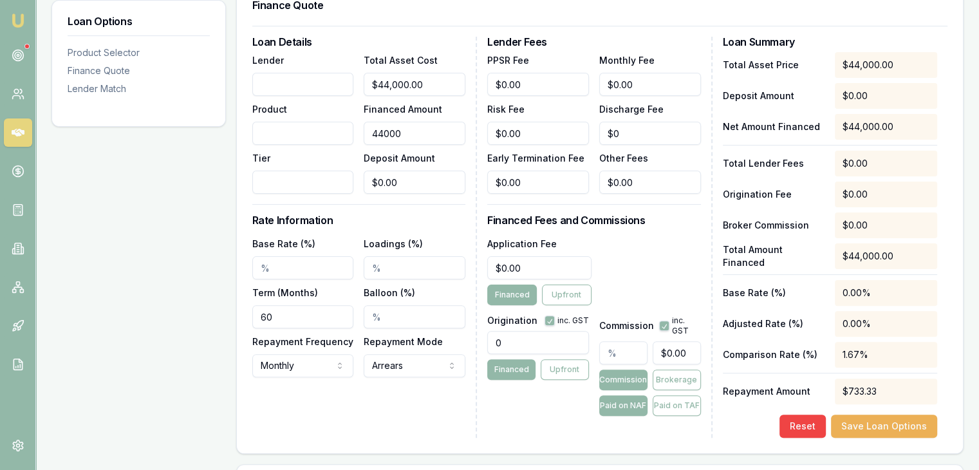
type input "$44,000.00"
click at [513, 341] on input "0" at bounding box center [538, 342] width 102 height 23
type input "995.00"
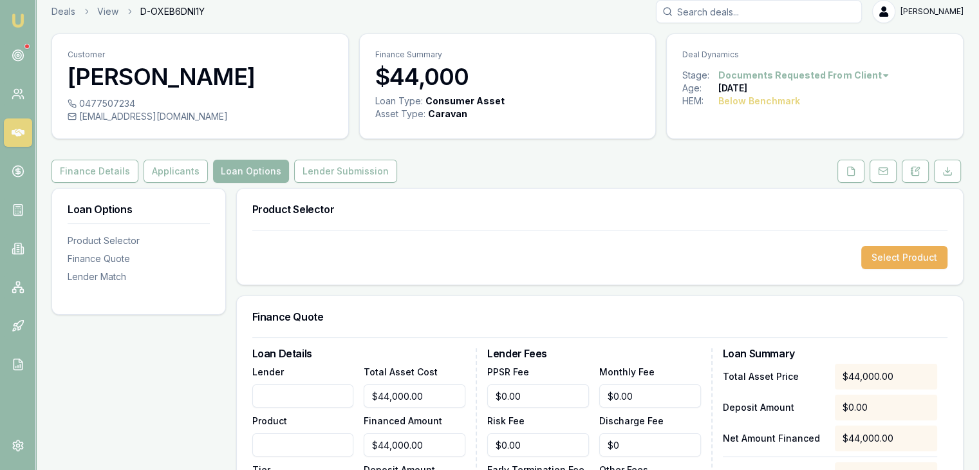
scroll to position [0, 0]
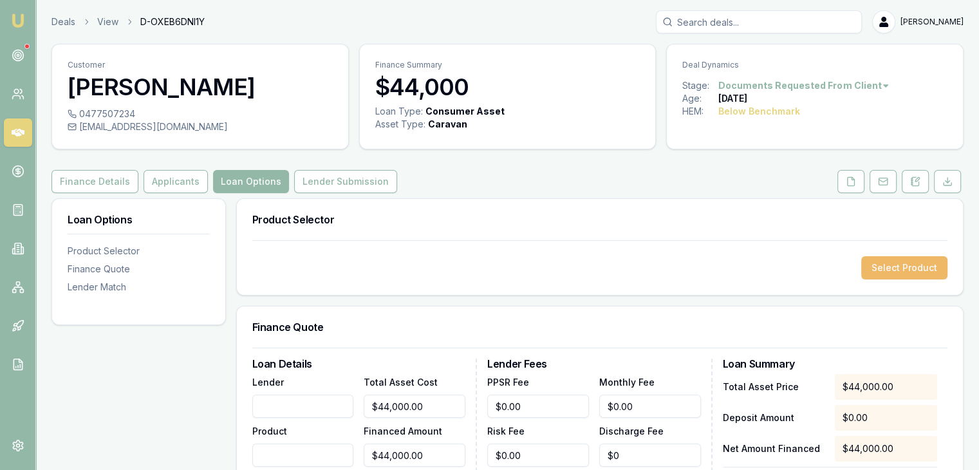
click at [886, 267] on button "Select Product" at bounding box center [905, 267] width 86 height 23
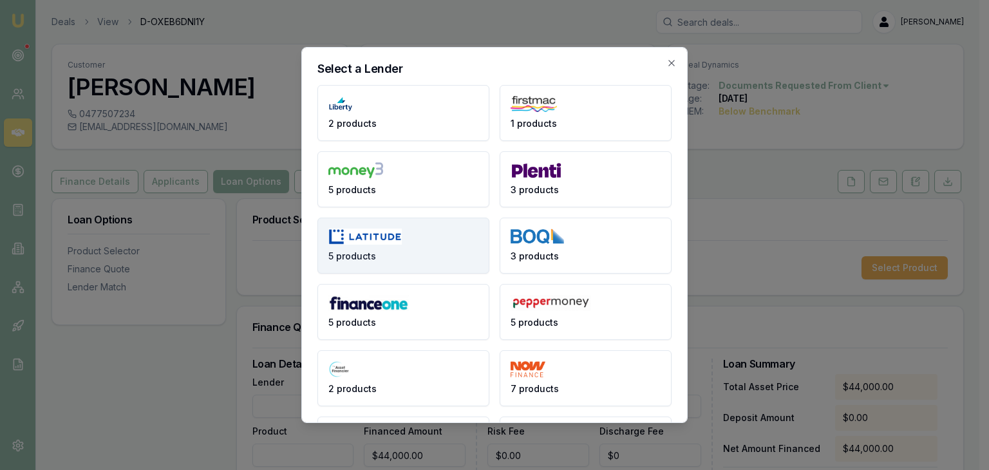
click at [419, 247] on button "5 products" at bounding box center [403, 246] width 172 height 56
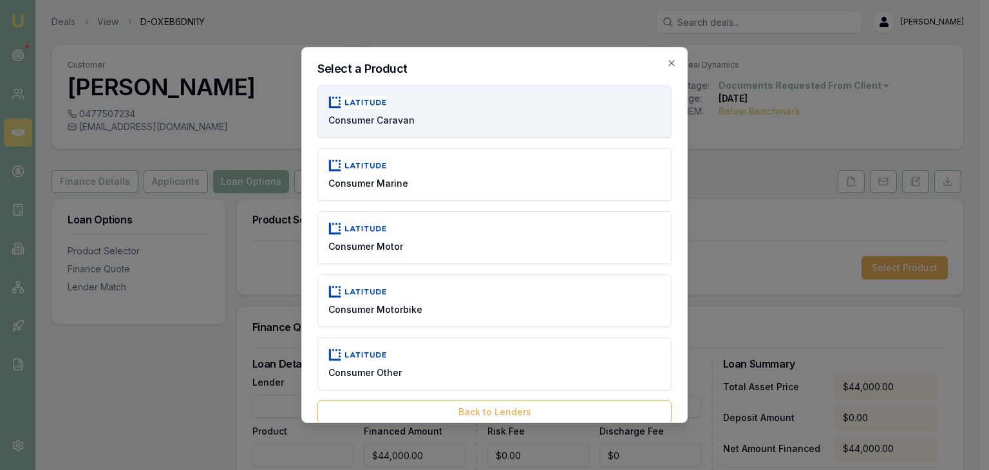
click at [437, 112] on button "Consumer Caravan" at bounding box center [494, 111] width 354 height 53
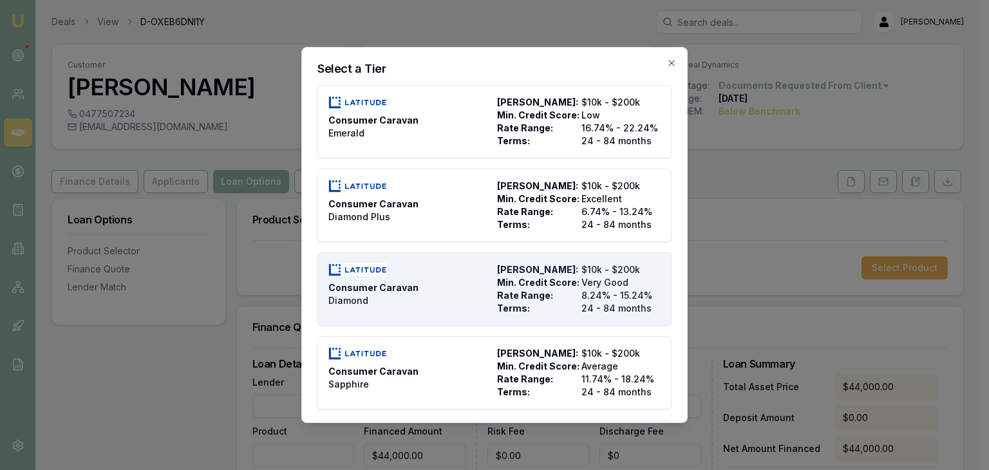
click at [442, 292] on div "Consumer Caravan Diamond" at bounding box center [410, 289] width 164 height 52
type input "Latitude"
type input "Consumer Caravan"
type input "Diamond"
type input "$40,000.00"
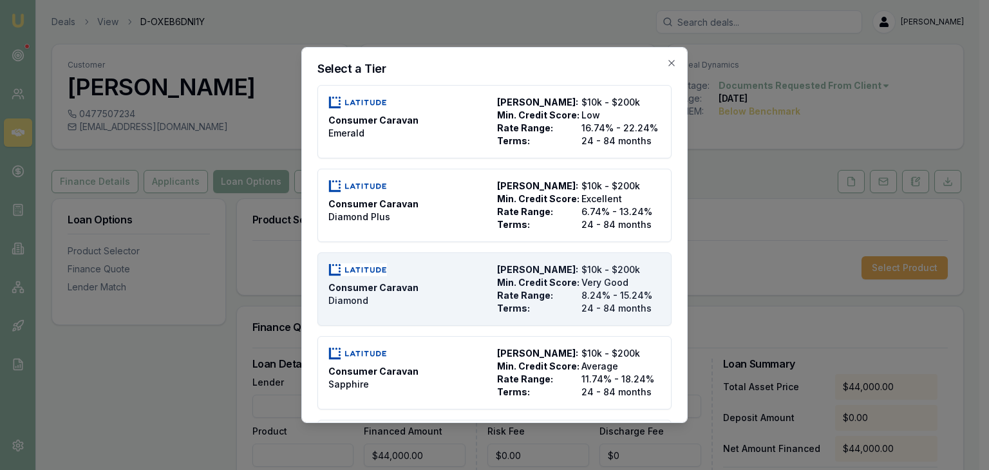
type input "$40,000.00"
type input "8.24"
type input "24"
type input "0"
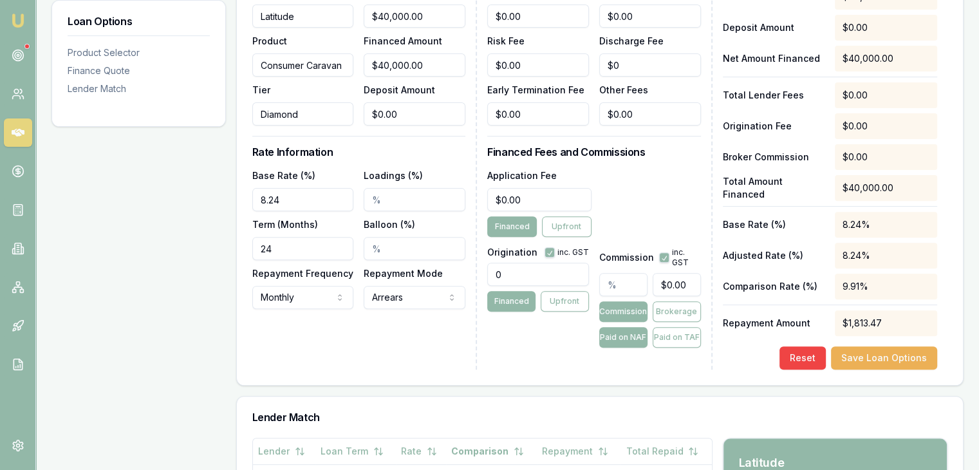
scroll to position [451, 0]
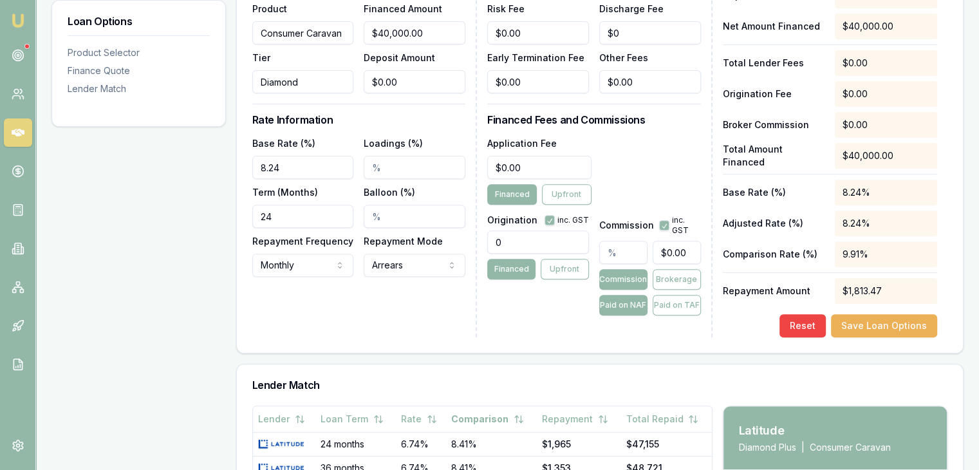
drag, startPoint x: 273, startPoint y: 218, endPoint x: 195, endPoint y: 224, distance: 78.1
type input "60"
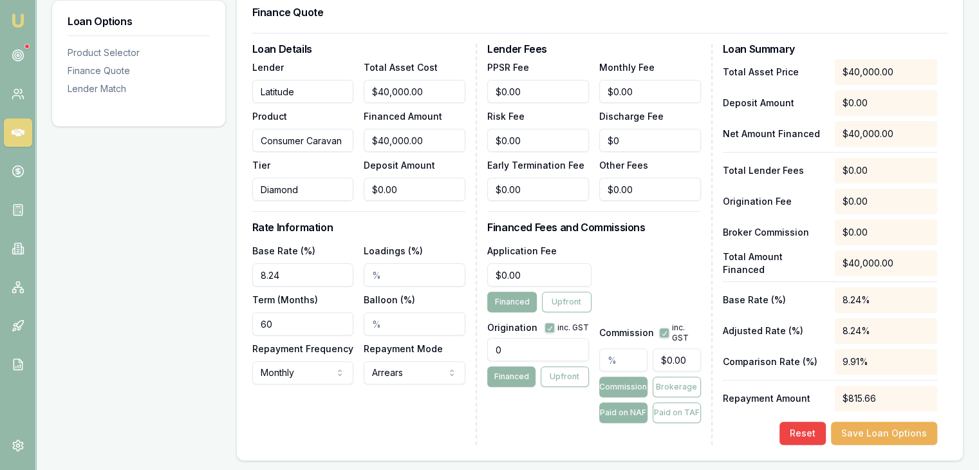
scroll to position [386, 0]
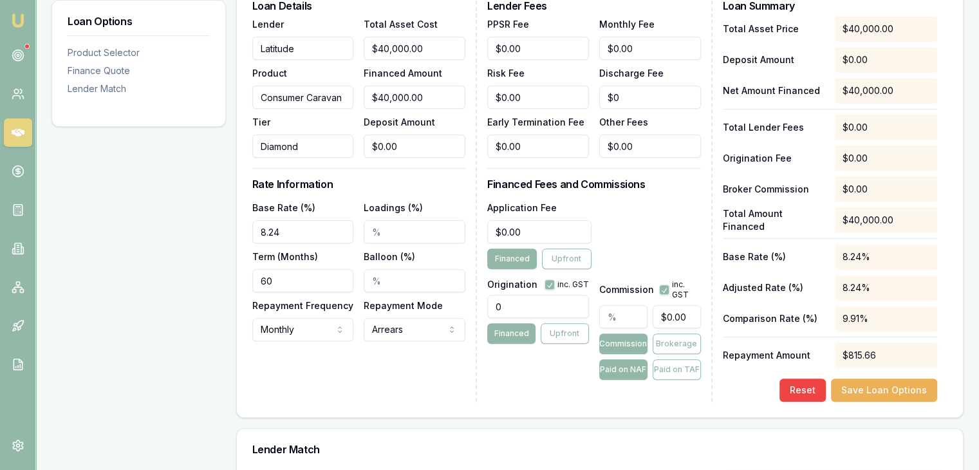
click at [643, 312] on input "text" at bounding box center [623, 316] width 48 height 23
type input "0"
click at [658, 316] on input "0" at bounding box center [677, 316] width 48 height 23
type input "0.025"
type input "10"
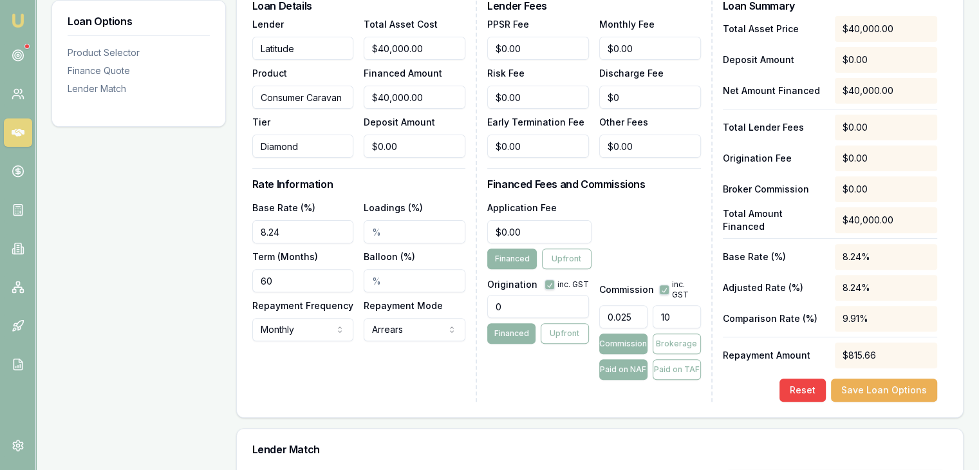
type input "0.375"
type input "150"
type input "3.75"
type input "1500"
type input "37.5"
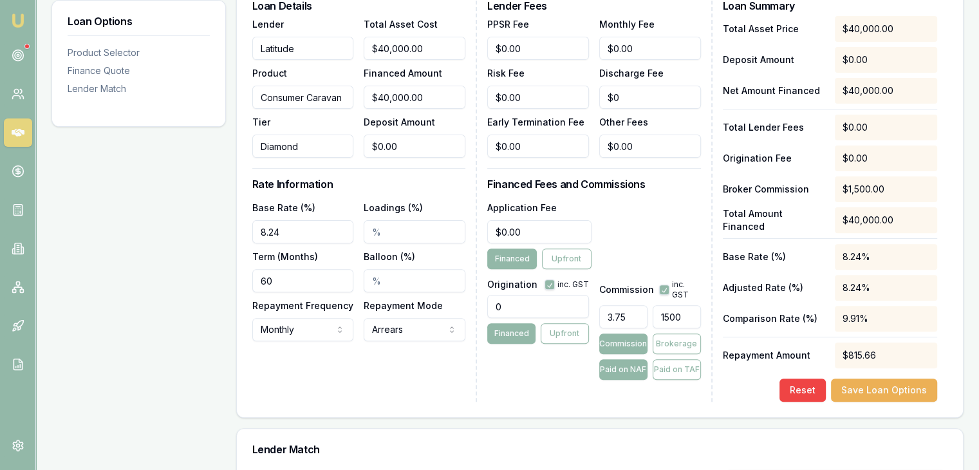
type input "15000"
type input "3.75"
type input "$1,500.00"
click at [883, 390] on button "Save Loan Options" at bounding box center [884, 390] width 106 height 23
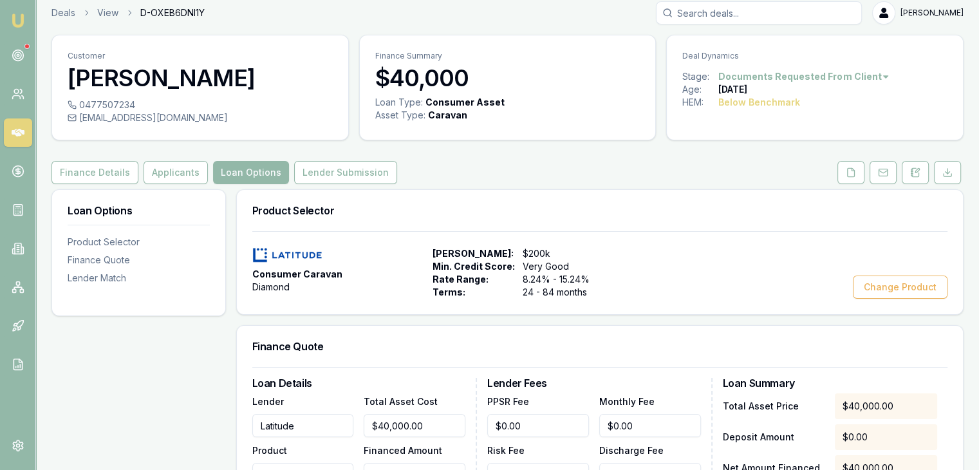
scroll to position [0, 0]
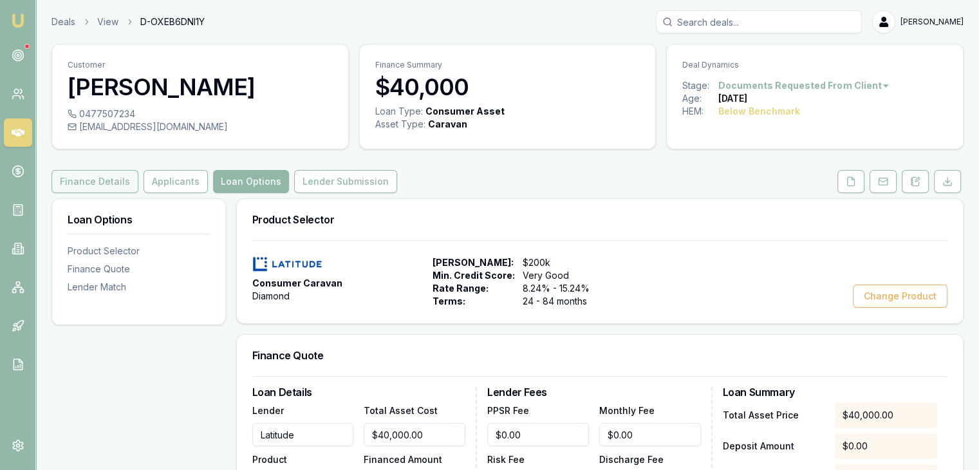
click at [86, 184] on button "Finance Details" at bounding box center [95, 181] width 87 height 23
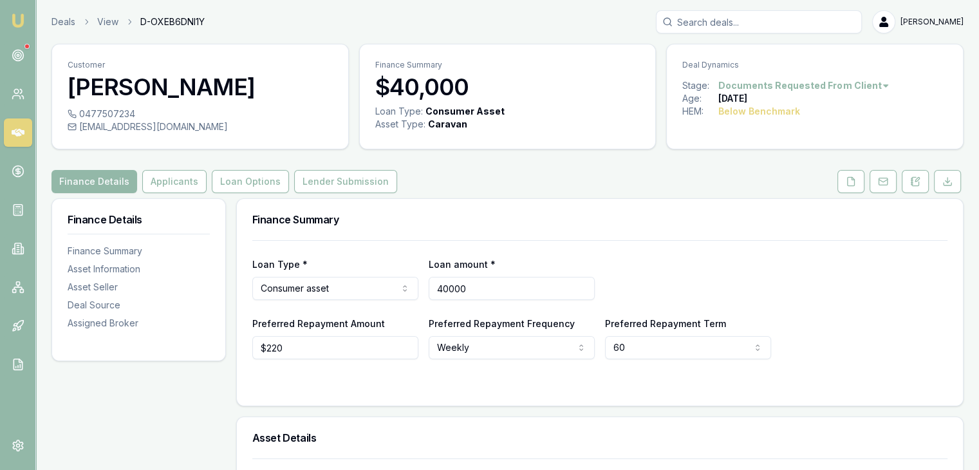
click at [492, 291] on input "40000" at bounding box center [512, 288] width 166 height 23
drag, startPoint x: 502, startPoint y: 285, endPoint x: 334, endPoint y: 283, distance: 168.1
click at [334, 283] on div "Loan Type * Consumer asset Consumer loan Consumer asset Commercial loan Commerc…" at bounding box center [599, 278] width 695 height 44
type input "$44,000"
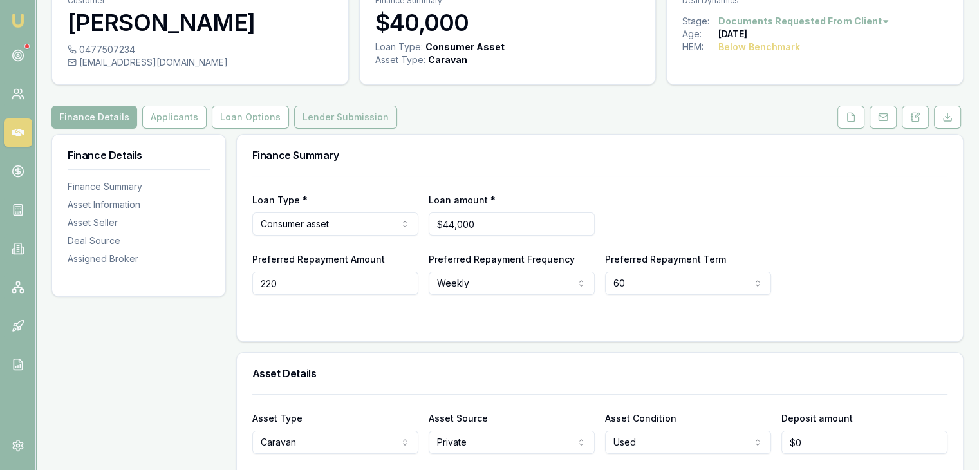
scroll to position [64, 0]
type input "$220"
click at [371, 317] on div at bounding box center [599, 321] width 695 height 10
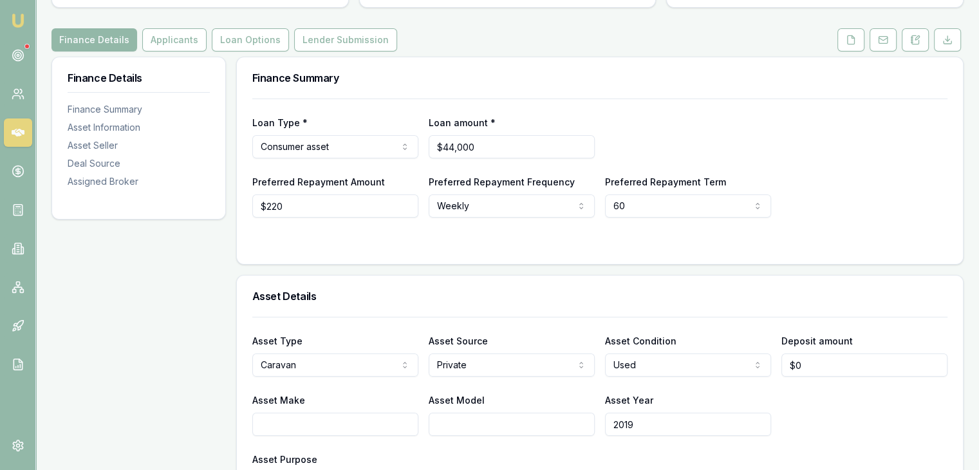
scroll to position [0, 0]
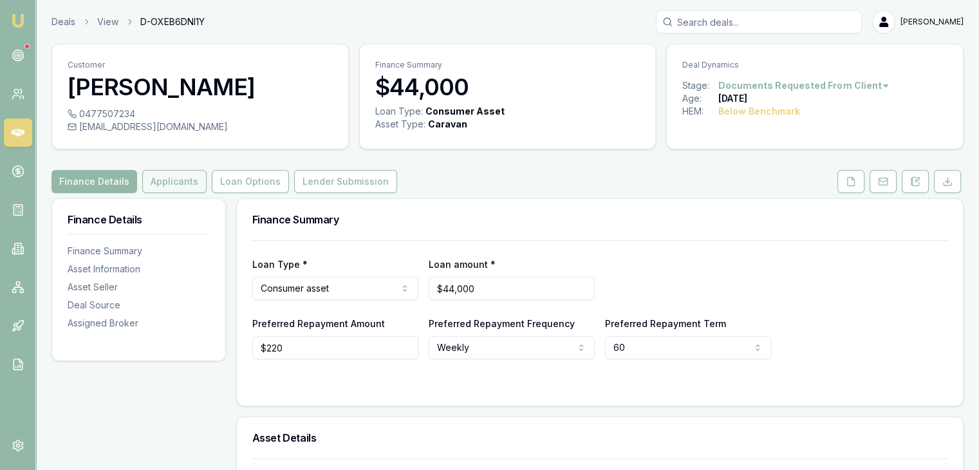
click at [160, 179] on button "Applicants" at bounding box center [174, 181] width 64 height 23
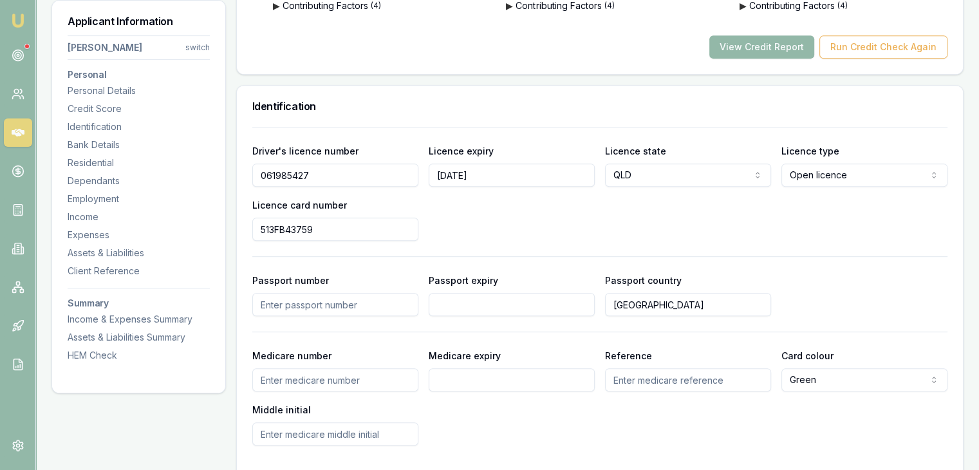
scroll to position [129, 0]
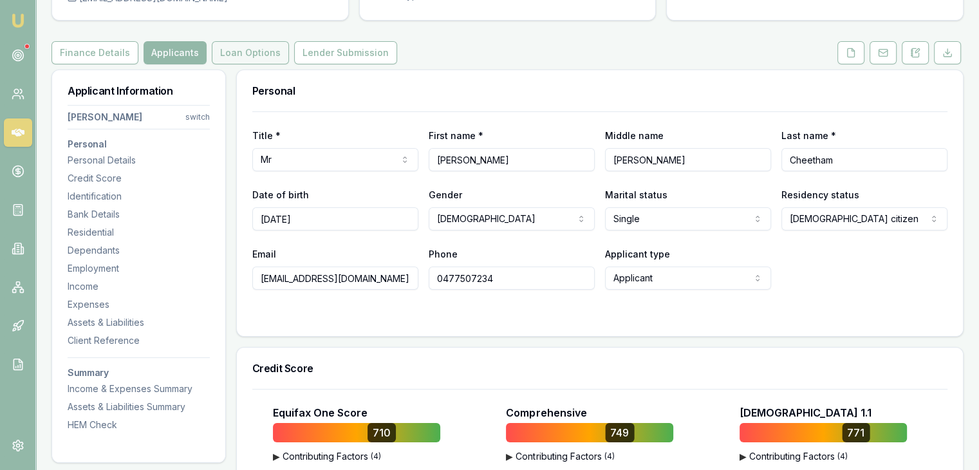
click at [234, 50] on button "Loan Options" at bounding box center [250, 52] width 77 height 23
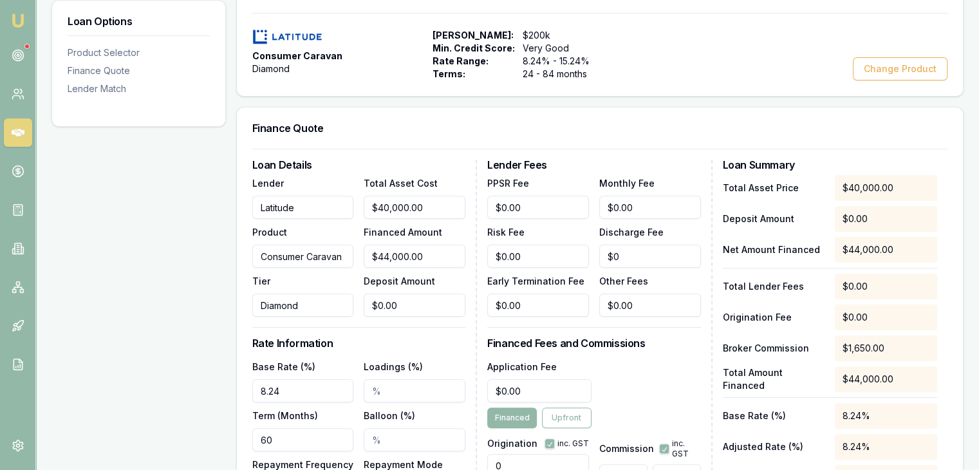
scroll to position [386, 0]
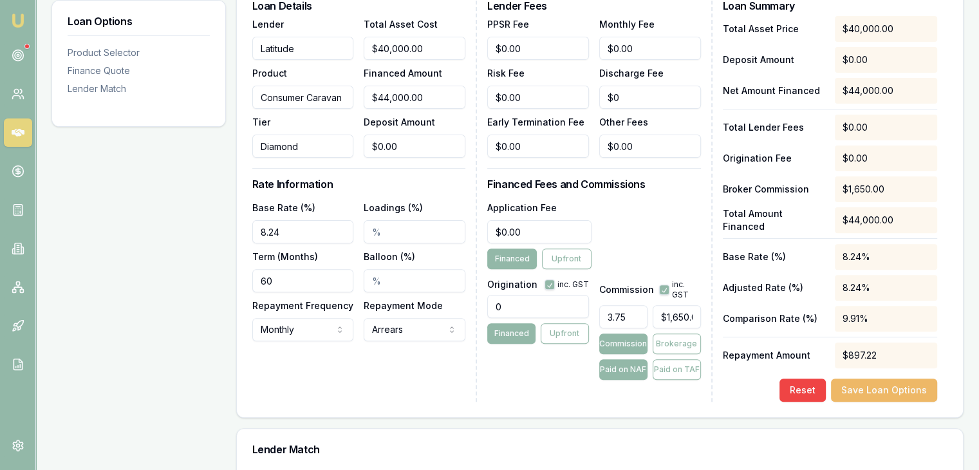
click at [874, 390] on button "Save Loan Options" at bounding box center [884, 390] width 106 height 23
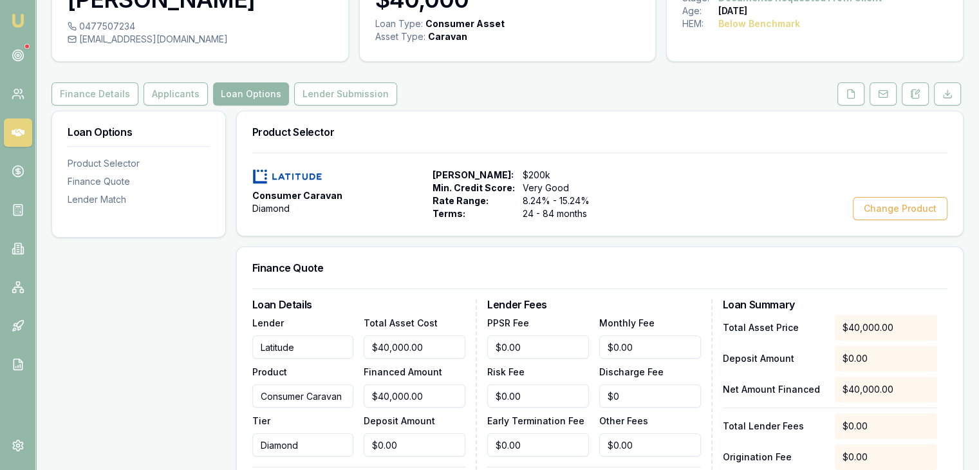
scroll to position [64, 0]
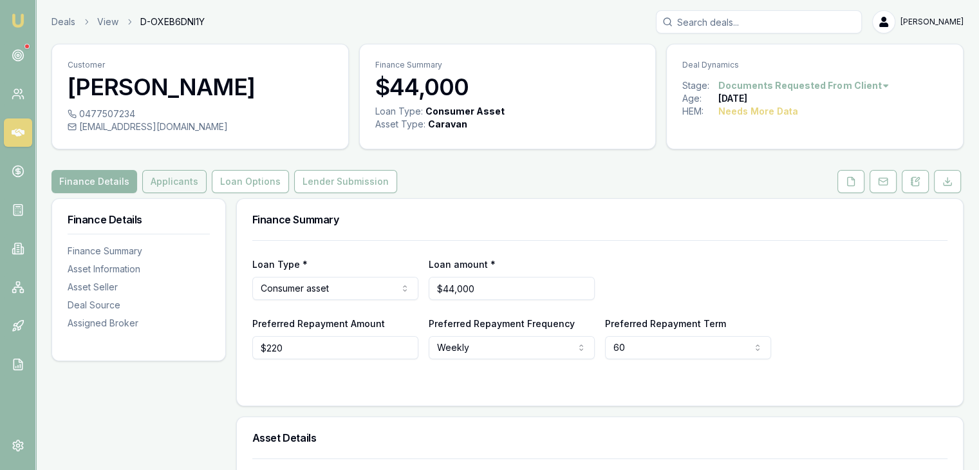
click at [157, 184] on button "Applicants" at bounding box center [174, 181] width 64 height 23
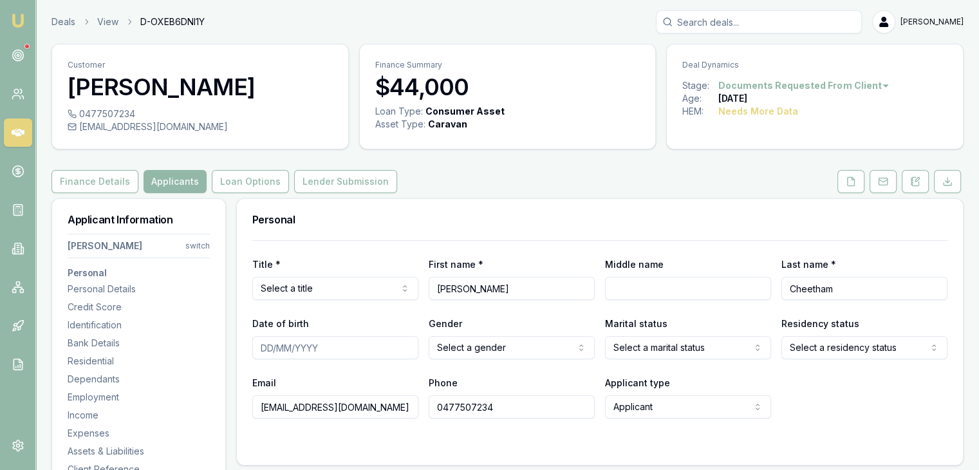
click at [623, 289] on input "Middle name" at bounding box center [688, 288] width 166 height 23
type input "[PERSON_NAME]"
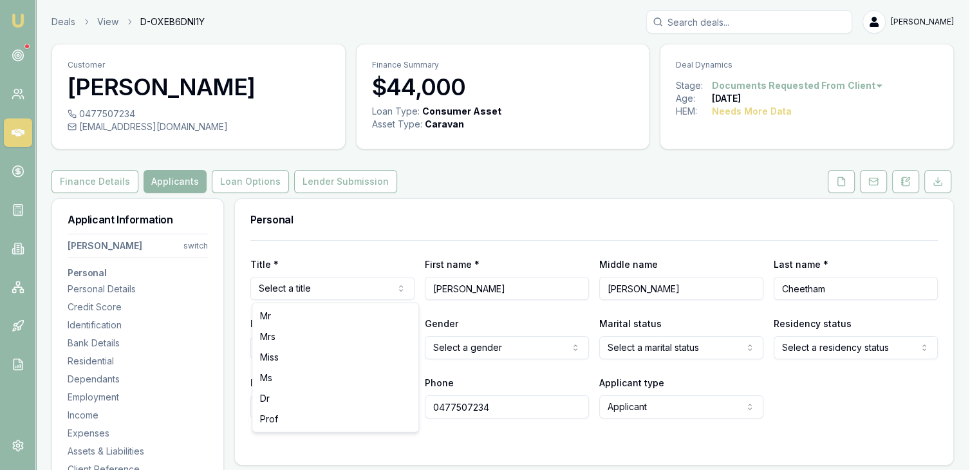
click at [348, 289] on html "Emu Broker Deals View D-OXEB6DNI1Y Baron Ketterman Toggle Menu Customer Joel Ch…" at bounding box center [489, 235] width 979 height 470
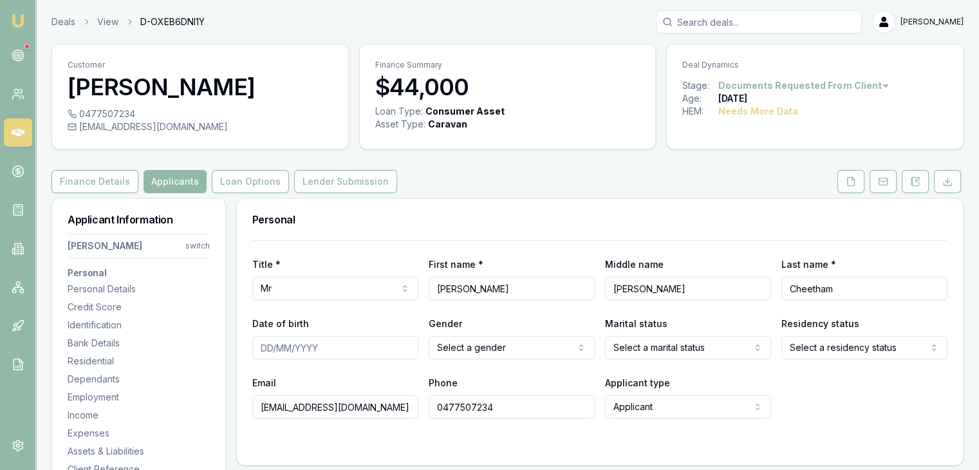
select select
click at [258, 337] on input "Date of birth" at bounding box center [335, 347] width 166 height 23
click at [297, 288] on html "Emu Broker Deals View D-OXEB6DNI1Y Baron Ketterman Toggle Menu Customer Joel Ch…" at bounding box center [489, 235] width 979 height 470
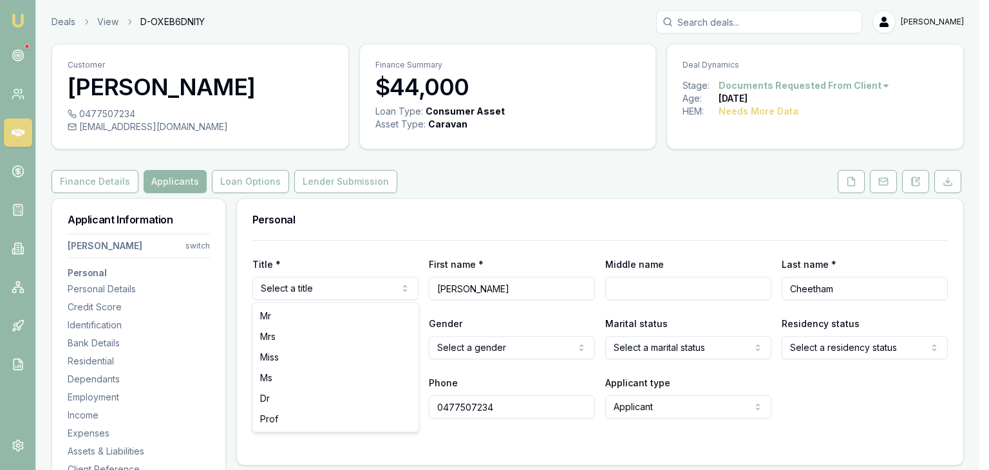
select select "Mr"
click at [282, 290] on html "Emu Broker Deals View D-OXEB6DNI1Y Baron Ketterman Toggle Menu Customer Joel Ch…" at bounding box center [494, 235] width 989 height 470
select select "Mr"
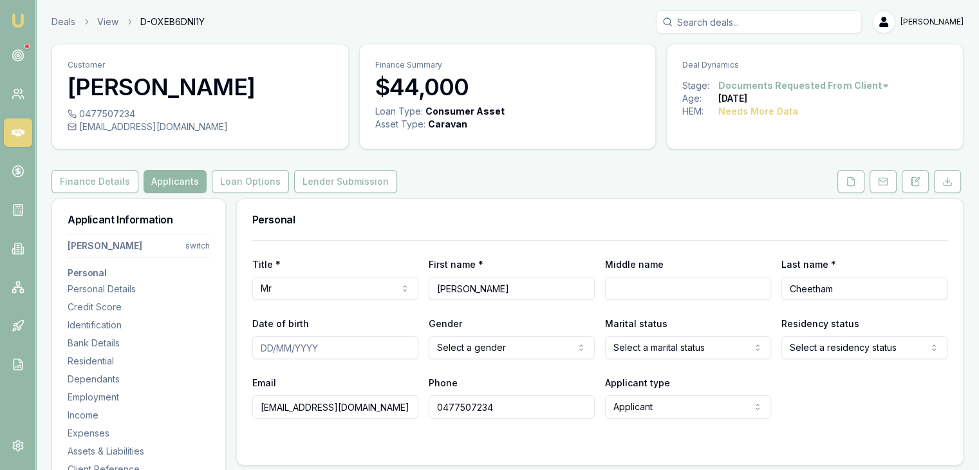
click at [632, 288] on input "Middle name" at bounding box center [688, 288] width 166 height 23
type input "[PERSON_NAME]"
type input "[DATE]"
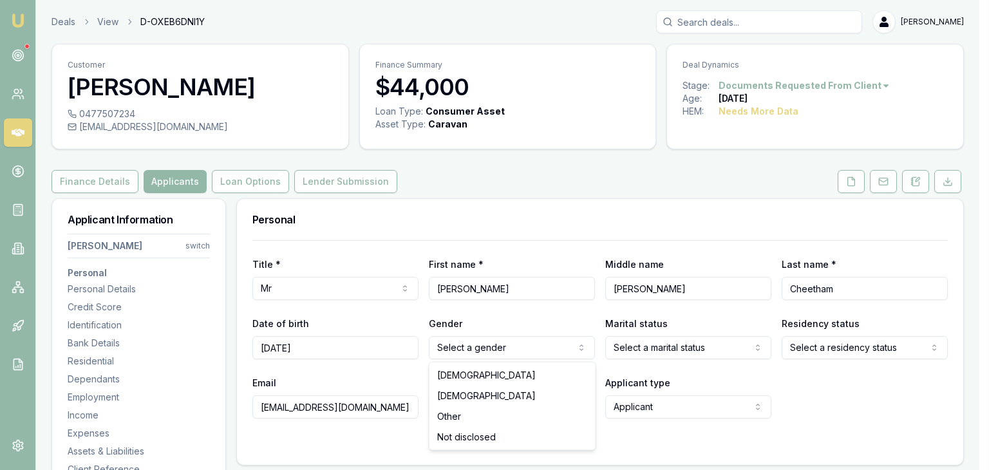
click at [453, 346] on html "Emu Broker Deals View D-OXEB6DNI1Y Baron Ketterman Toggle Menu Customer Joel Ch…" at bounding box center [494, 235] width 989 height 470
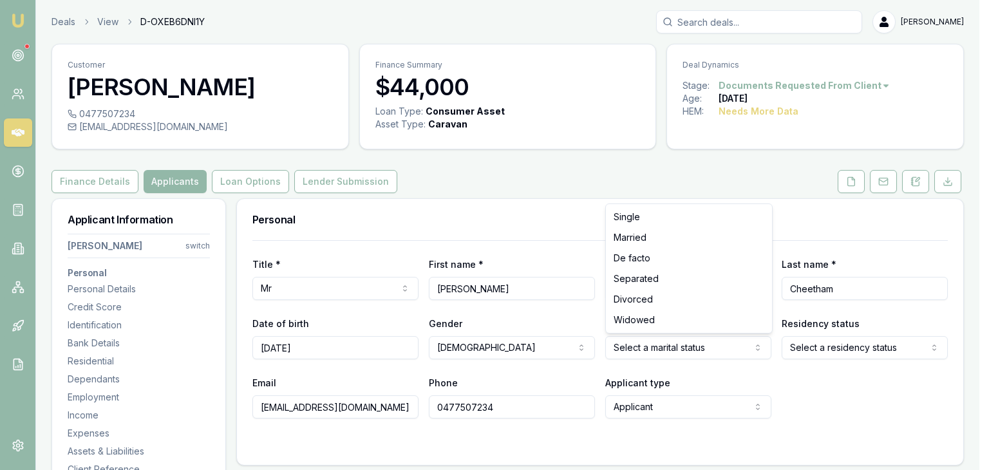
click at [629, 348] on html "Emu Broker Deals View D-OXEB6DNI1Y Baron Ketterman Toggle Menu Customer Joel Ch…" at bounding box center [494, 235] width 989 height 470
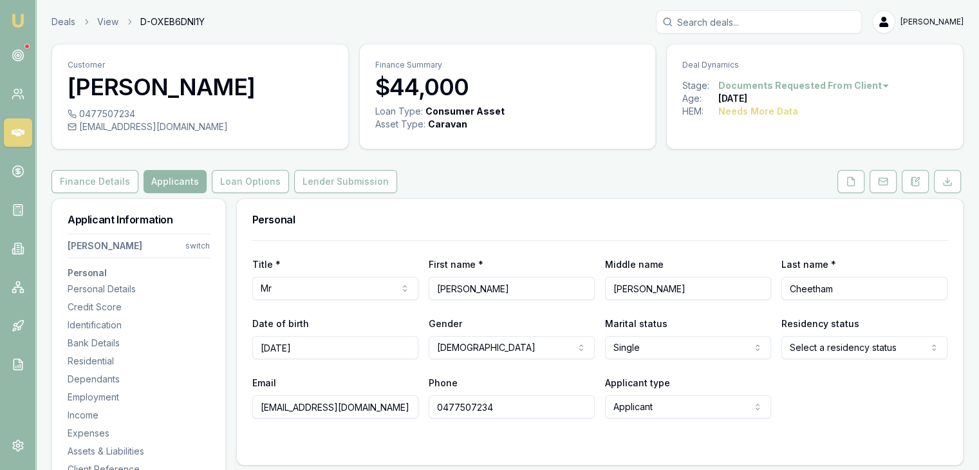
click at [815, 348] on html "Emu Broker Deals View D-OXEB6DNI1Y Baron Ketterman Toggle Menu Customer Joel Ch…" at bounding box center [489, 235] width 979 height 470
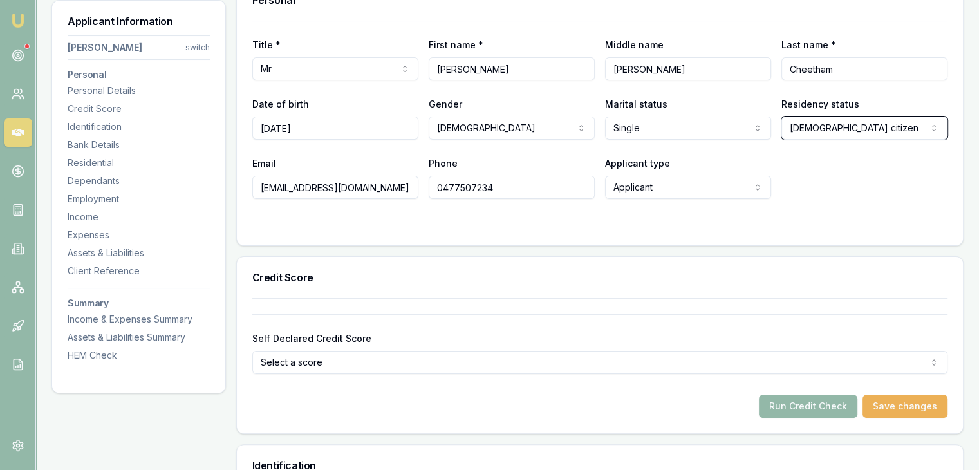
scroll to position [258, 0]
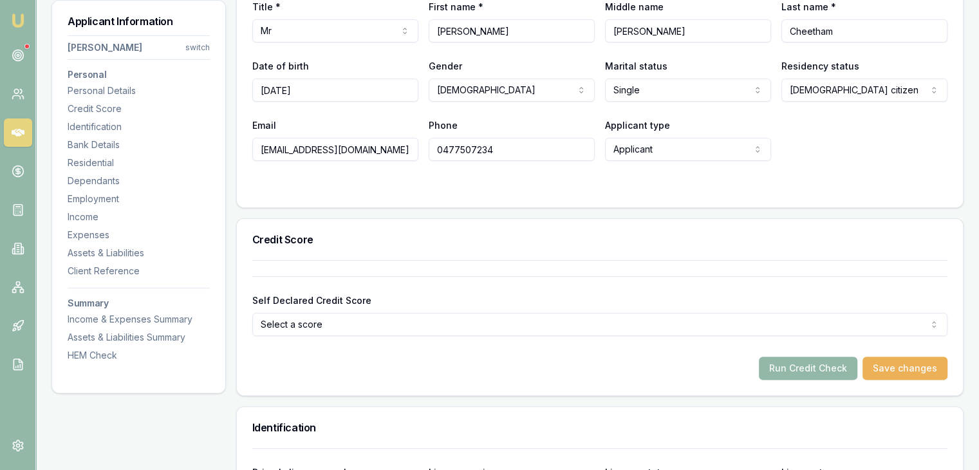
click at [891, 368] on button "Save changes" at bounding box center [905, 368] width 85 height 23
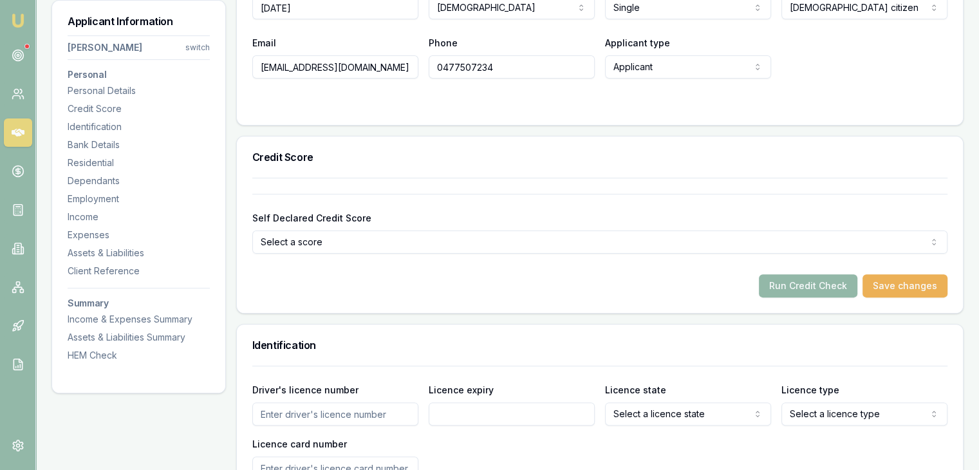
scroll to position [386, 0]
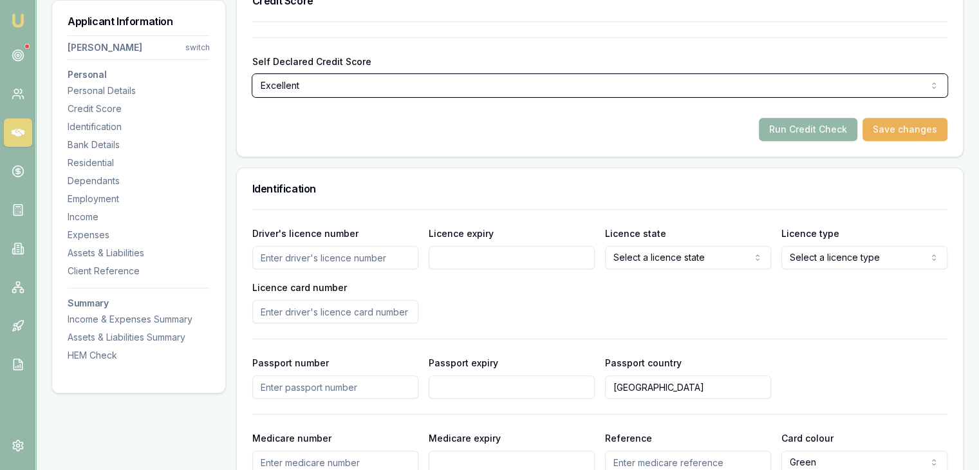
scroll to position [515, 0]
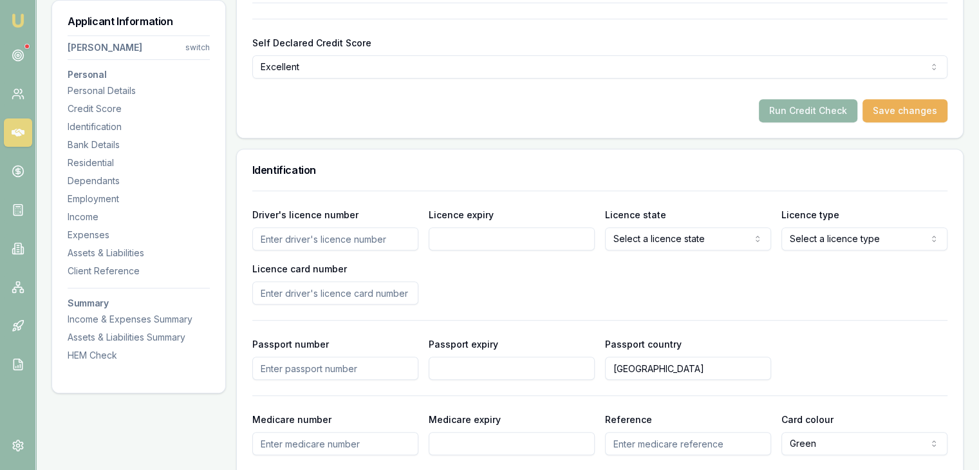
click at [269, 238] on input "Driver's licence number" at bounding box center [335, 238] width 166 height 23
type input "061"
click at [257, 238] on input "Driver's licence number" at bounding box center [335, 238] width 166 height 23
click at [259, 240] on input "985427" at bounding box center [335, 238] width 166 height 23
type input "061985427"
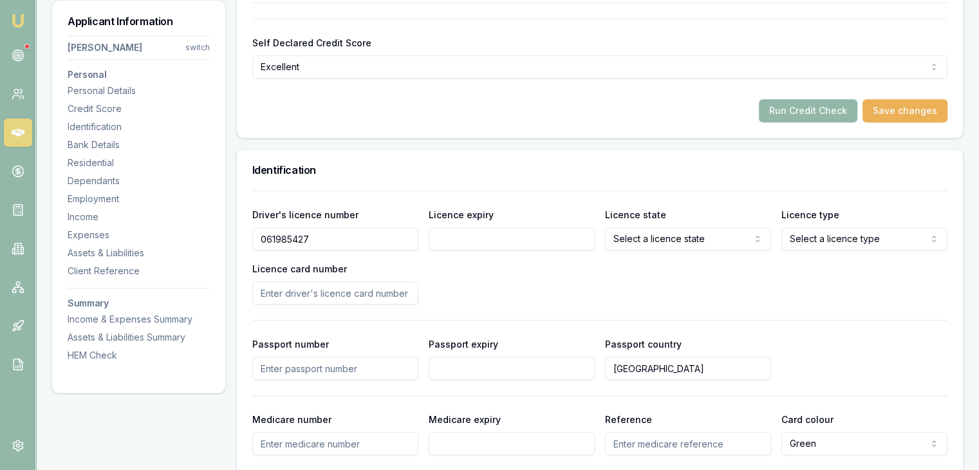
click at [473, 249] on input "Licence expiry" at bounding box center [512, 238] width 166 height 23
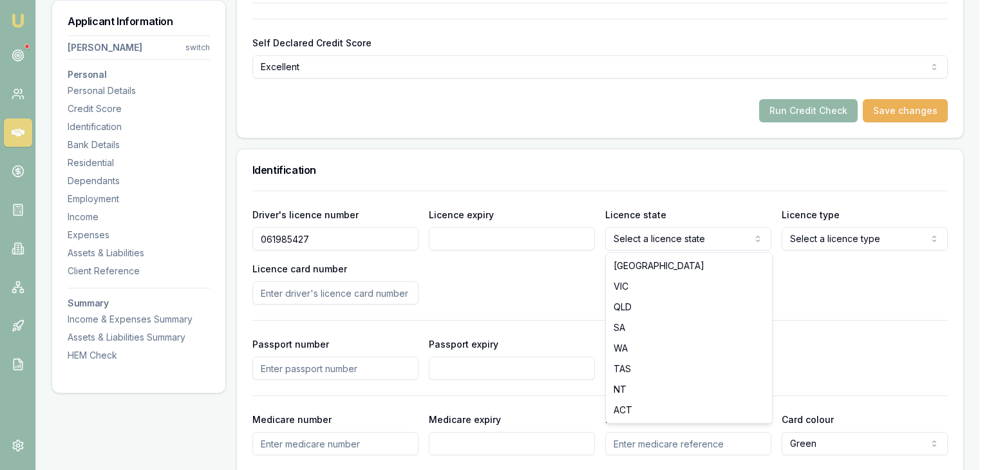
select select "QLD"
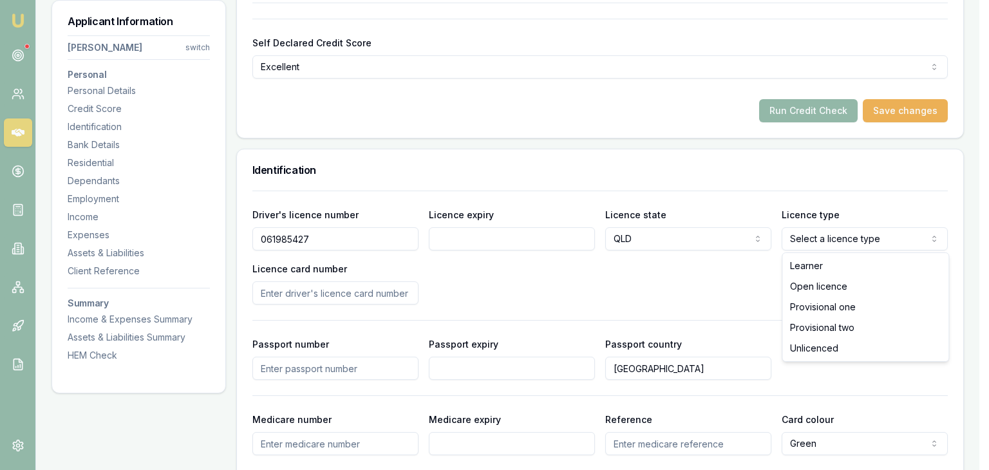
select select "OPEN_LICENCE"
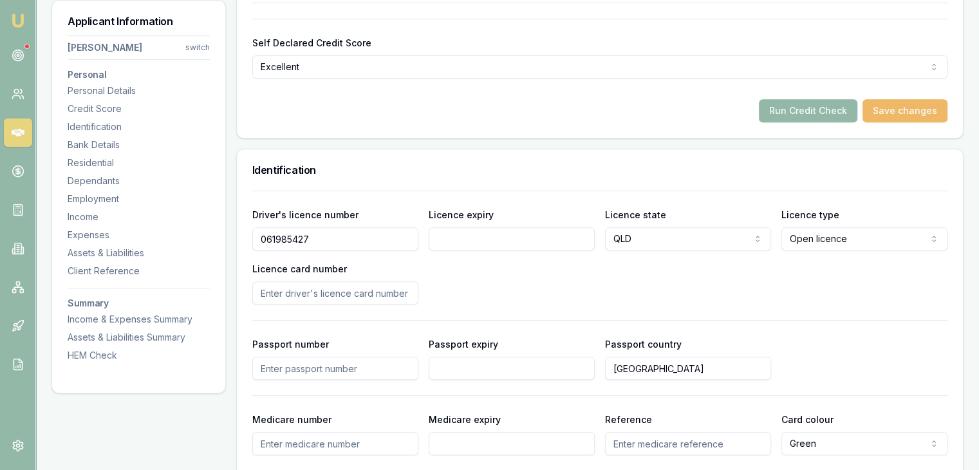
click at [894, 108] on button "Save changes" at bounding box center [905, 110] width 85 height 23
click at [475, 229] on input "Licence expiry" at bounding box center [512, 238] width 166 height 23
type input "[DATE]"
click at [281, 285] on input "Licence card number" at bounding box center [335, 292] width 166 height 23
click at [895, 106] on button "Save changes" at bounding box center [905, 110] width 85 height 23
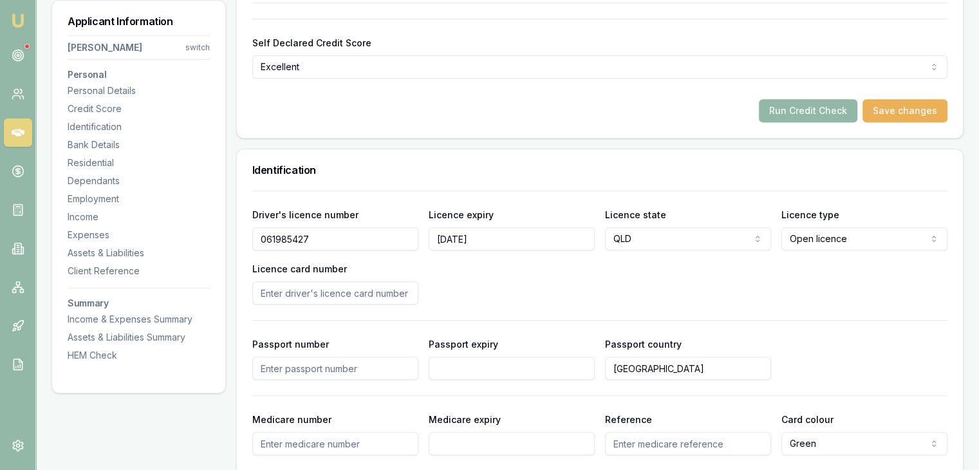
click at [258, 290] on input "Licence card number" at bounding box center [335, 292] width 166 height 23
click at [906, 107] on button "Save changes" at bounding box center [905, 110] width 85 height 23
click at [292, 296] on input "513FB" at bounding box center [335, 292] width 166 height 23
type input "513FB43759"
click at [898, 107] on button "Save changes" at bounding box center [905, 110] width 85 height 23
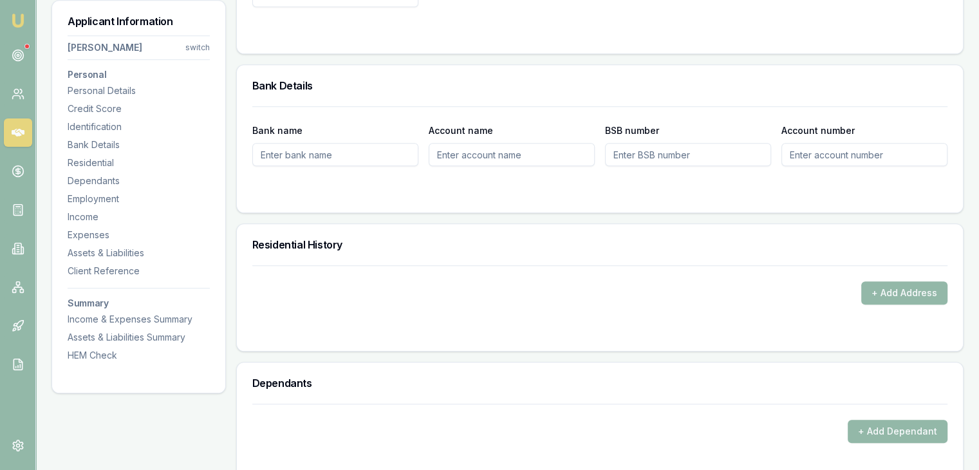
scroll to position [1030, 0]
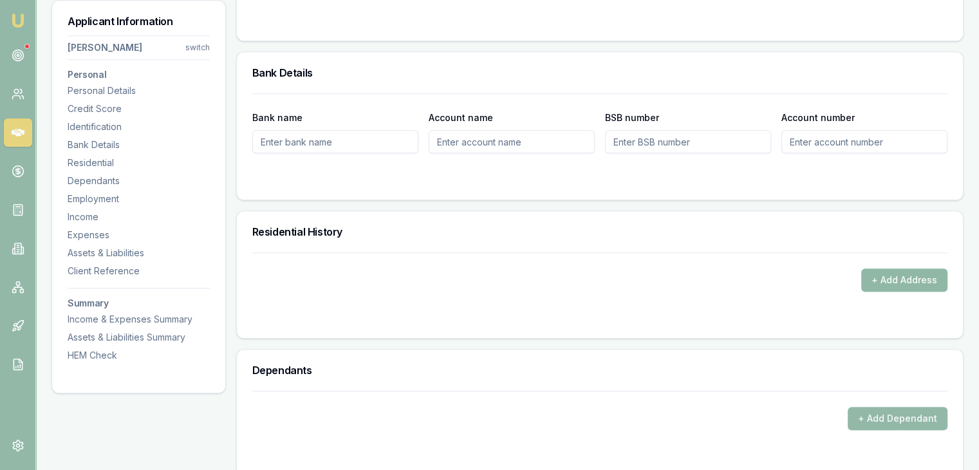
click at [903, 276] on button "+ Add Address" at bounding box center [905, 280] width 86 height 23
click at [876, 276] on button "+ Add Address" at bounding box center [905, 280] width 86 height 23
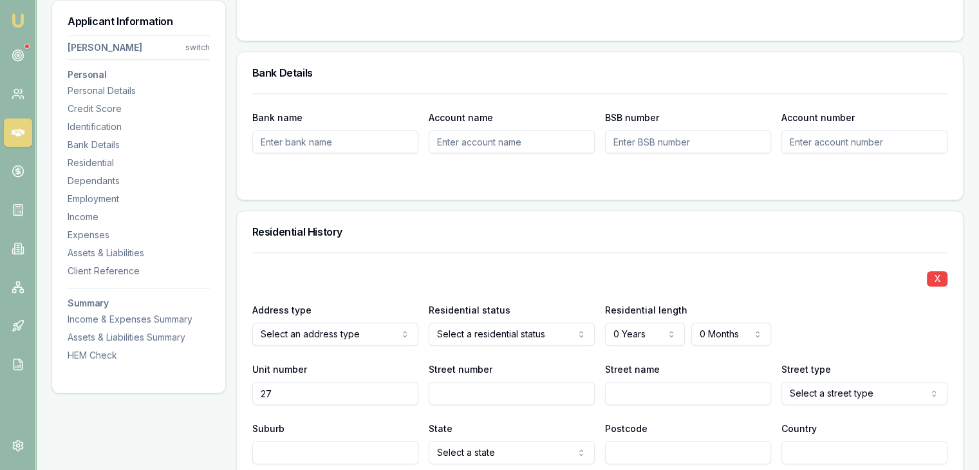
type input "27"
type input "5"
type input "Bridge"
select select "Road"
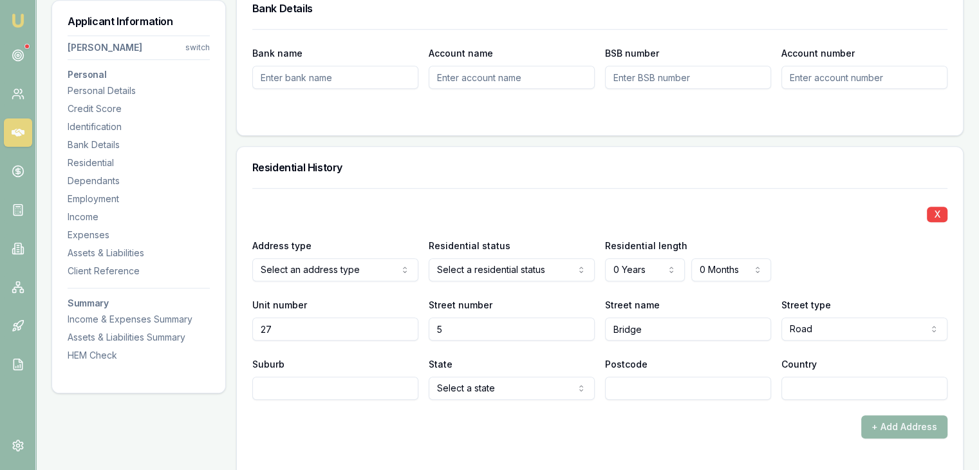
click at [278, 377] on input "Suburb" at bounding box center [335, 388] width 166 height 23
click at [283, 393] on input "Eas" at bounding box center [335, 388] width 166 height 23
type input "E"
type input "East Mackay"
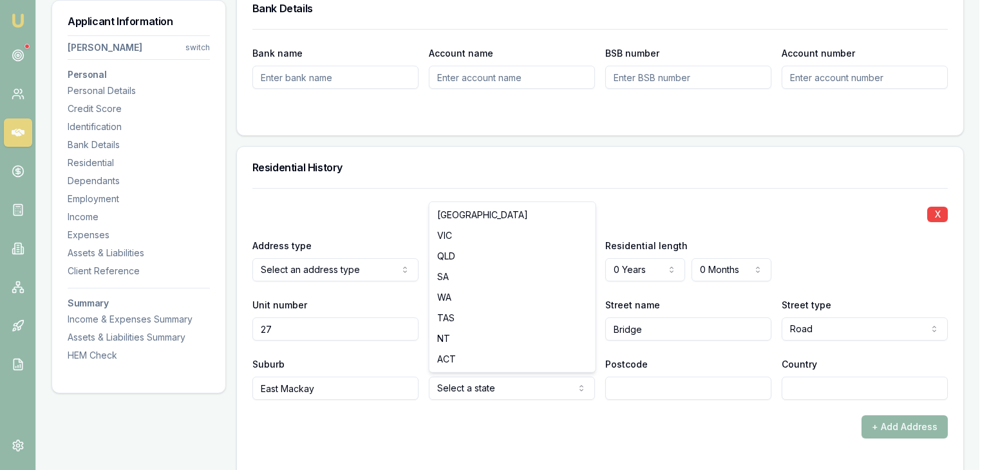
select select "QLD"
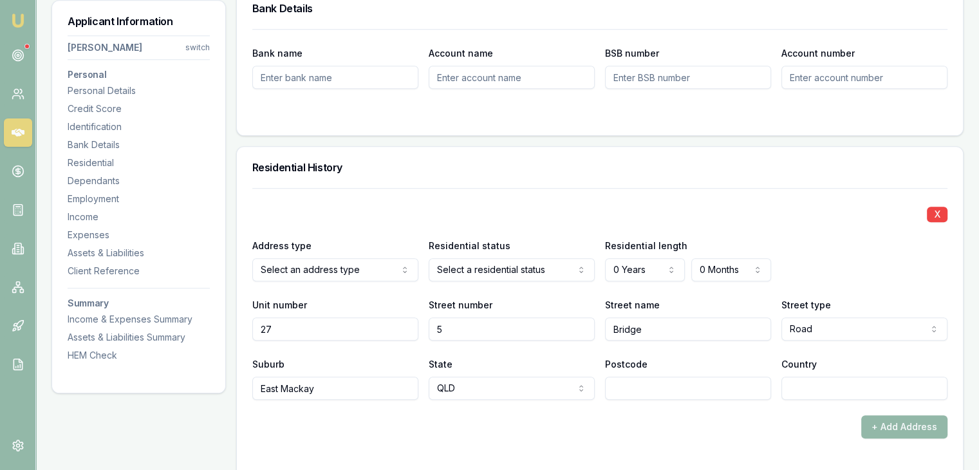
click at [619, 390] on input "Postcode" at bounding box center [688, 388] width 166 height 23
type input "4740"
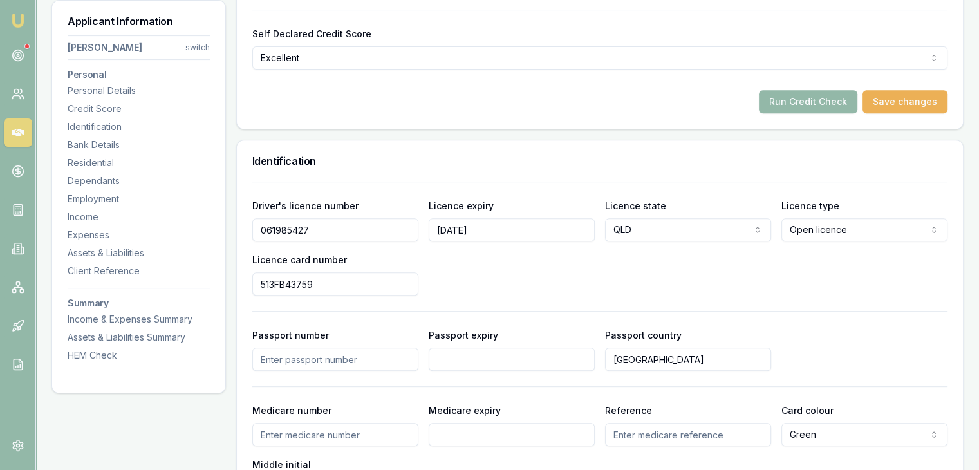
scroll to position [515, 0]
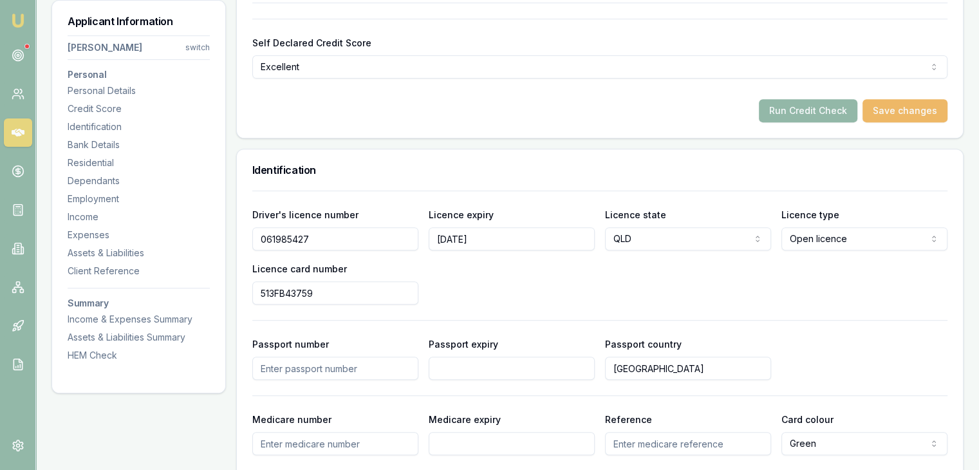
click at [897, 111] on button "Save changes" at bounding box center [905, 110] width 85 height 23
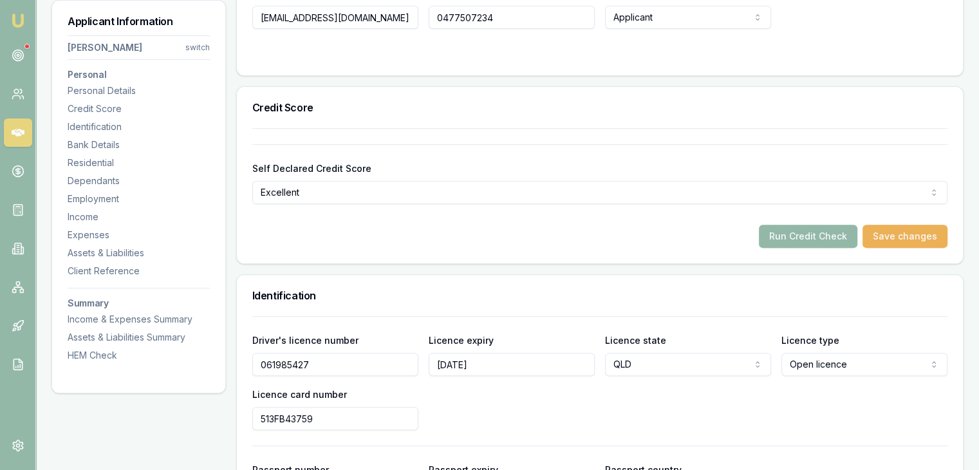
scroll to position [322, 0]
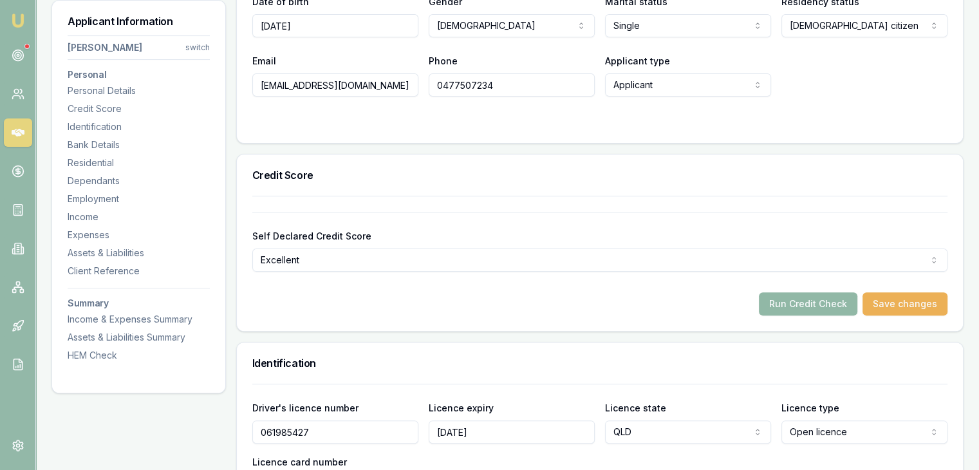
click at [806, 305] on button "Run Credit Check" at bounding box center [808, 303] width 99 height 23
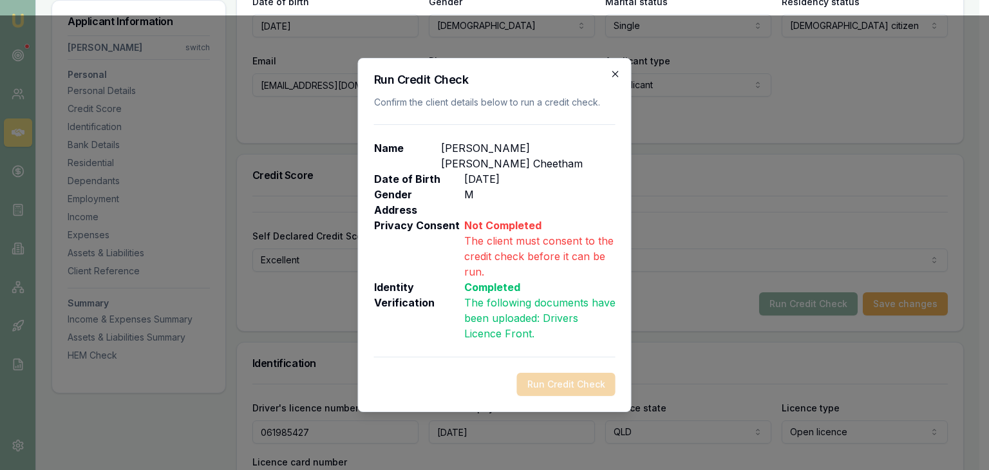
click at [615, 79] on icon "button" at bounding box center [615, 74] width 10 height 10
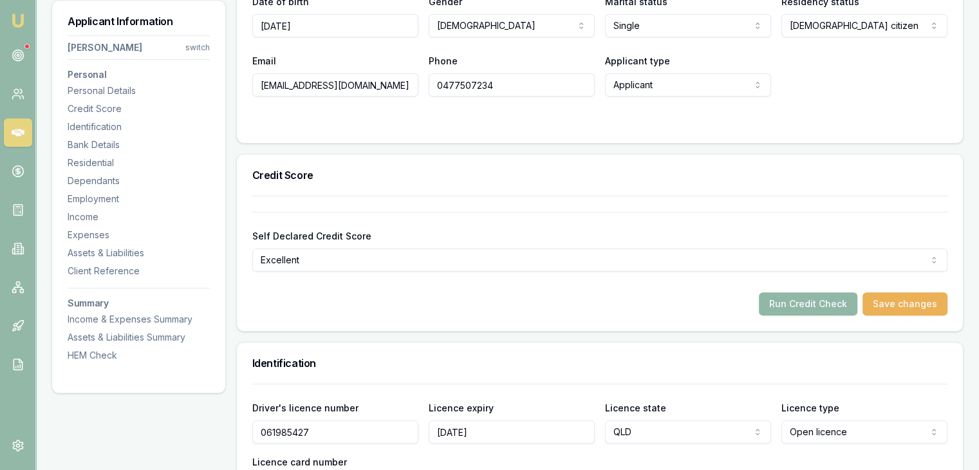
click at [788, 304] on button "Run Credit Check" at bounding box center [808, 303] width 99 height 23
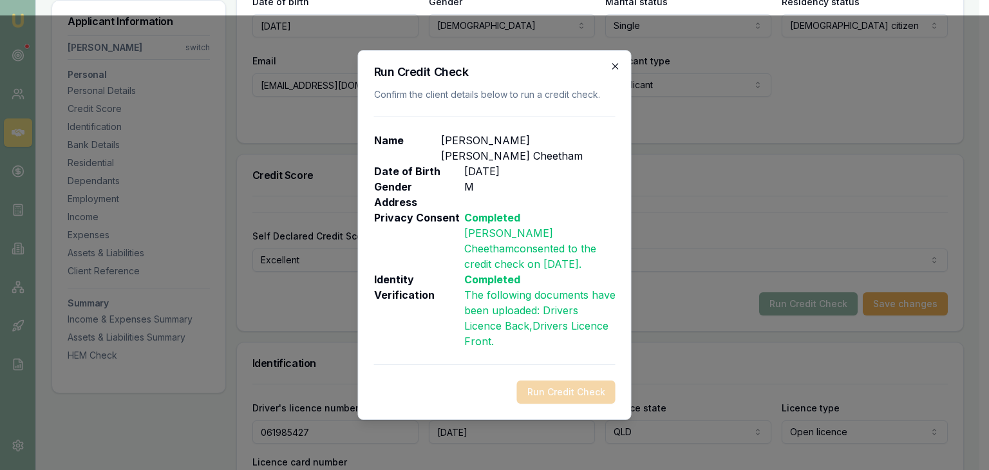
click at [616, 69] on icon "button" at bounding box center [615, 66] width 6 height 6
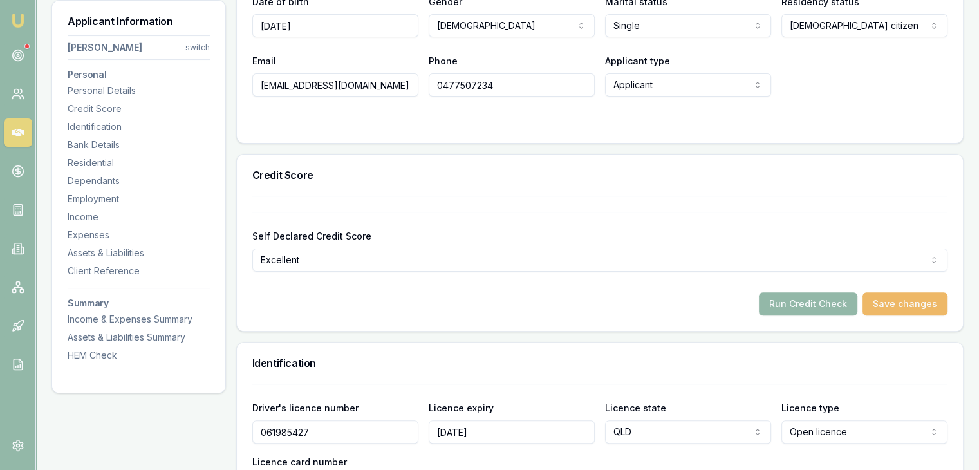
click at [887, 305] on button "Save changes" at bounding box center [905, 303] width 85 height 23
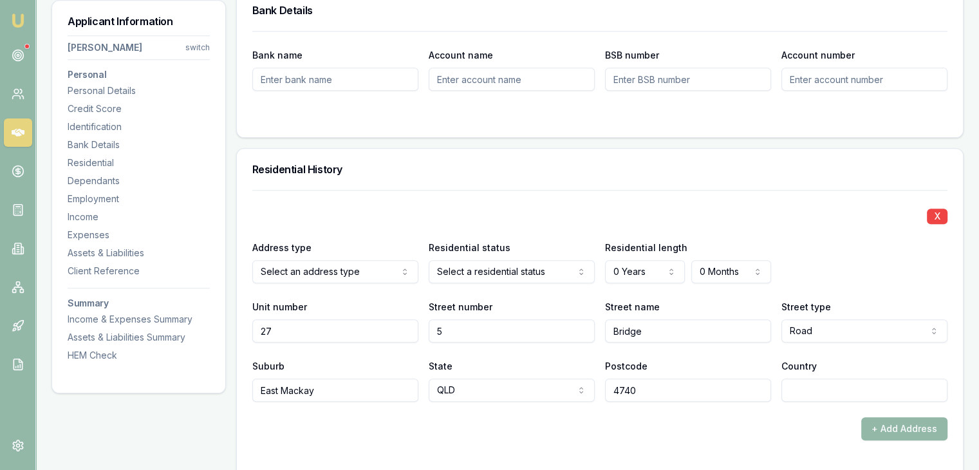
scroll to position [1095, 0]
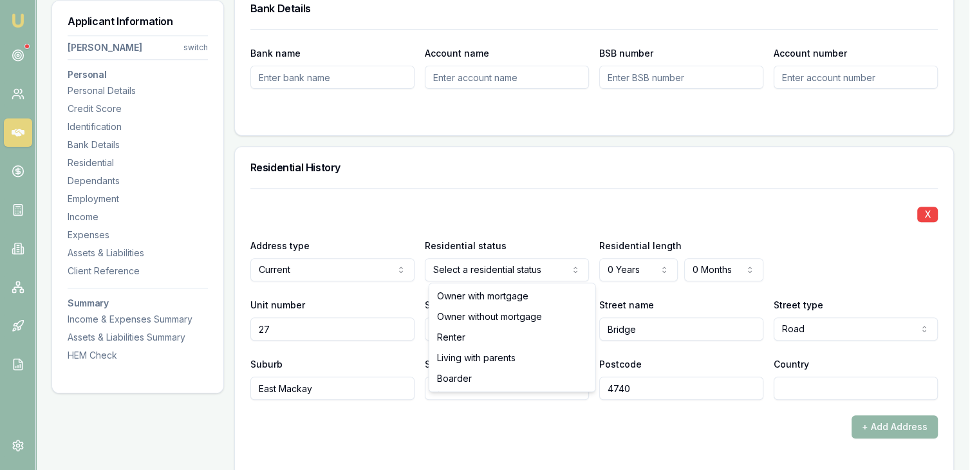
select select "RENTER"
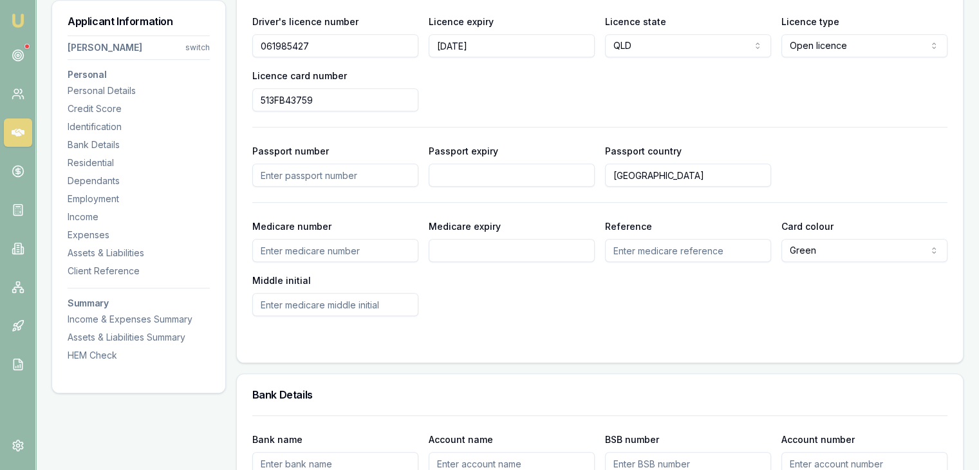
scroll to position [258, 0]
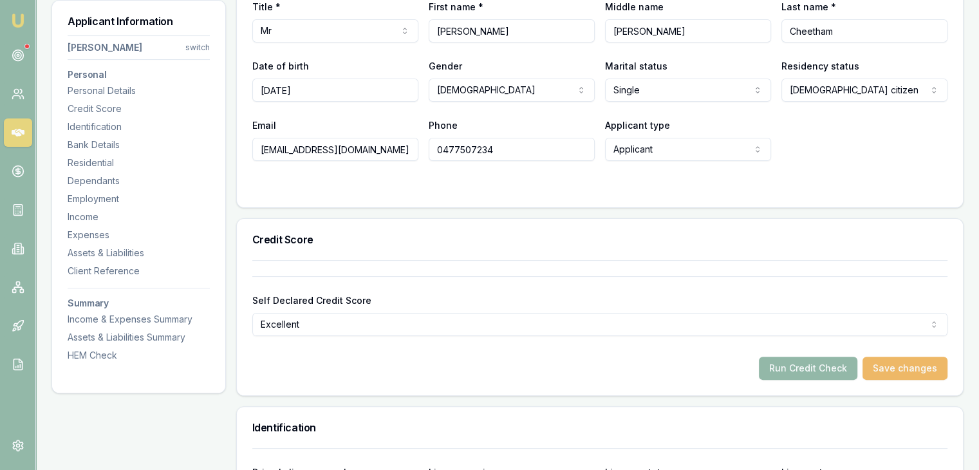
click at [907, 369] on button "Save changes" at bounding box center [905, 368] width 85 height 23
click at [804, 371] on button "Run Credit Check" at bounding box center [808, 368] width 99 height 23
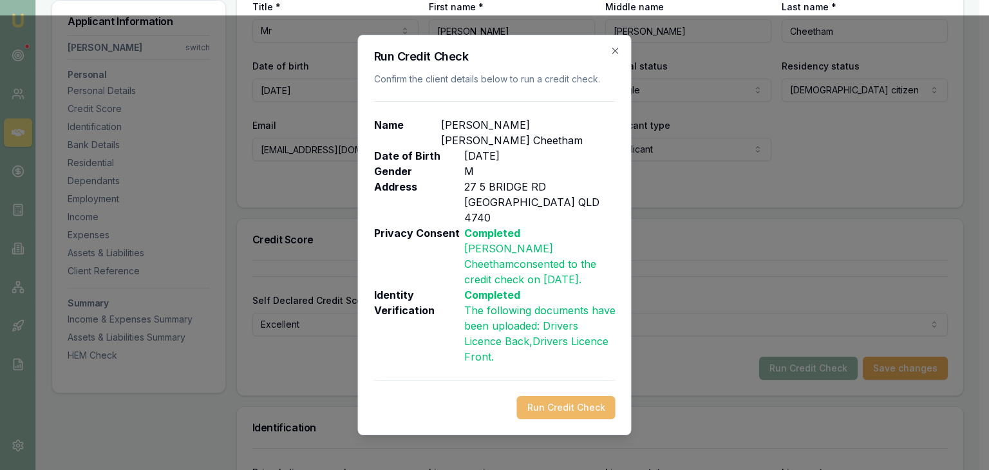
click at [556, 396] on button "Run Credit Check" at bounding box center [566, 407] width 99 height 23
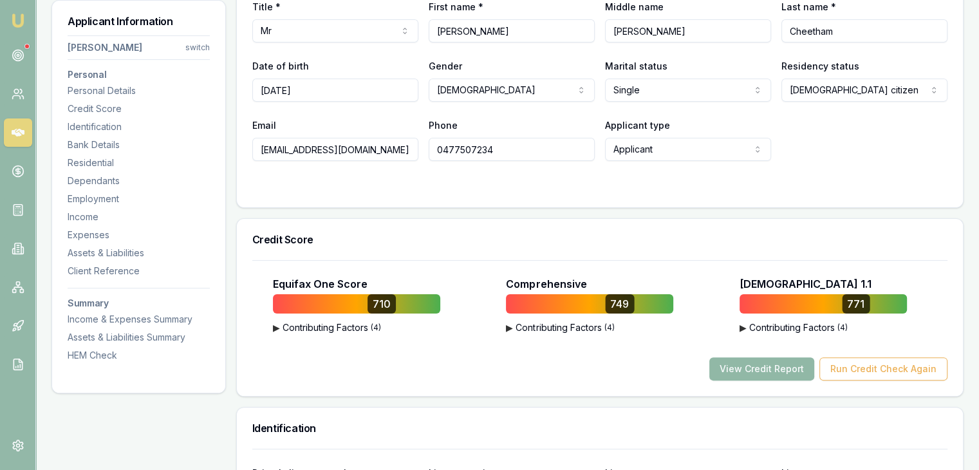
click at [755, 366] on button "View Credit Report" at bounding box center [762, 368] width 105 height 23
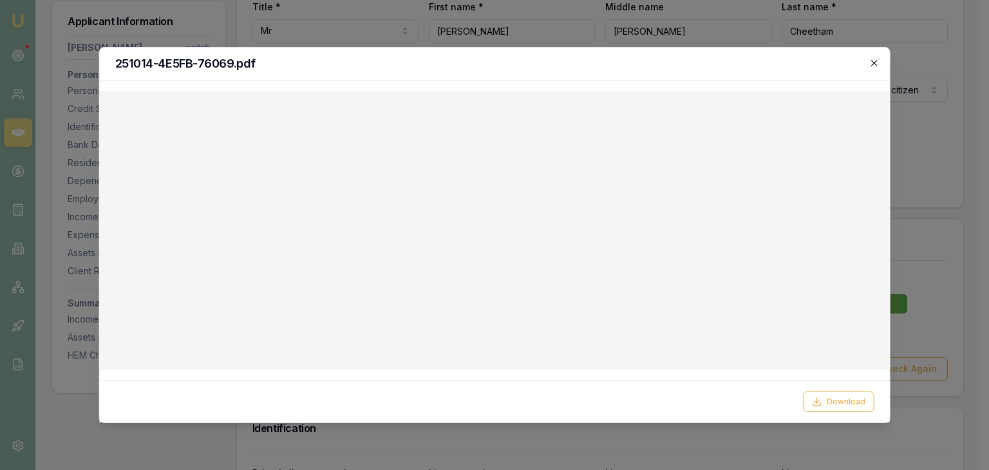
click at [876, 62] on icon "button" at bounding box center [874, 63] width 10 height 10
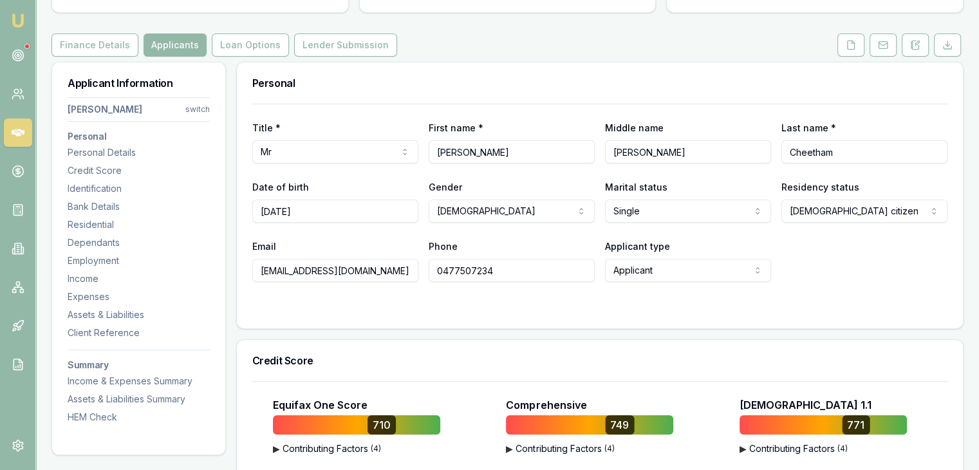
scroll to position [64, 0]
